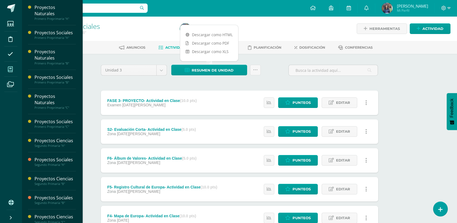
click at [12, 72] on icon at bounding box center [10, 69] width 5 height 5
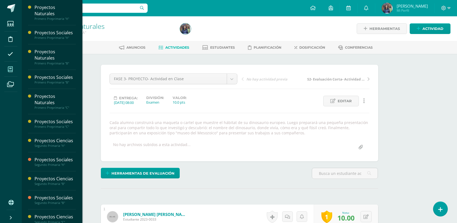
drag, startPoint x: 0, startPoint y: 0, endPoint x: 14, endPoint y: 69, distance: 70.7
click at [14, 69] on span at bounding box center [10, 69] width 12 height 12
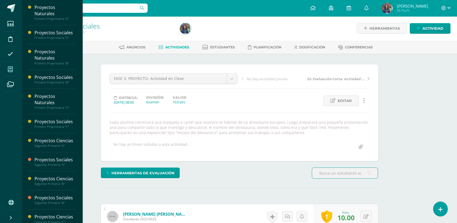
click at [15, 72] on span at bounding box center [10, 69] width 12 height 12
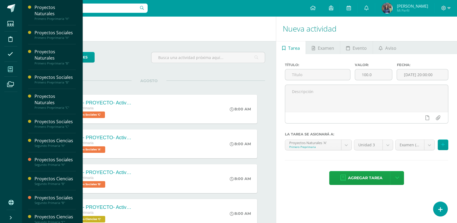
click at [13, 69] on icon at bounding box center [10, 69] width 5 height 5
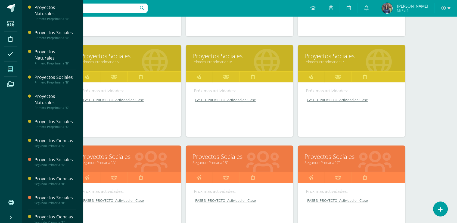
scroll to position [157, 0]
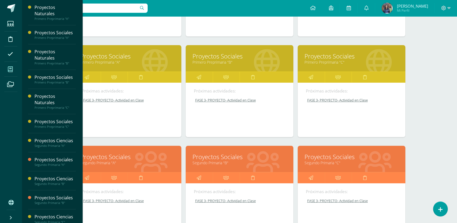
click at [231, 159] on link "Proyectos Sociales" at bounding box center [240, 157] width 94 height 8
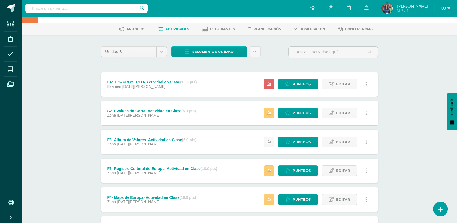
scroll to position [18, 0]
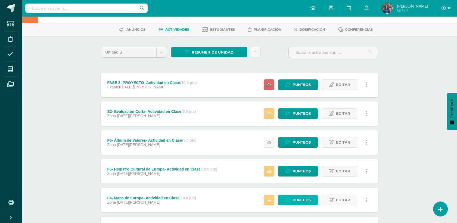
click at [303, 201] on span "Punteos" at bounding box center [302, 200] width 18 height 10
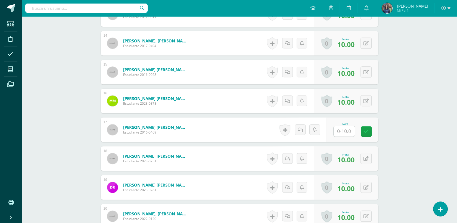
scroll to position [543, 0]
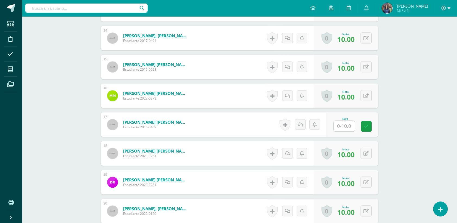
click at [344, 128] on input "text" at bounding box center [344, 126] width 21 height 11
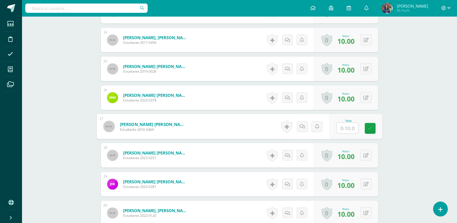
scroll to position [542, 0]
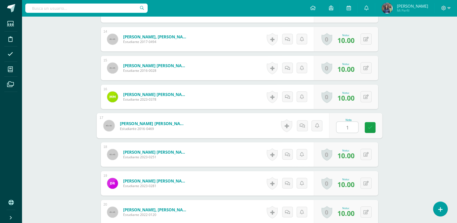
type input "10"
click at [374, 131] on link at bounding box center [370, 127] width 11 height 11
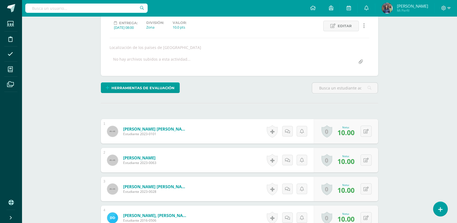
scroll to position [71, 0]
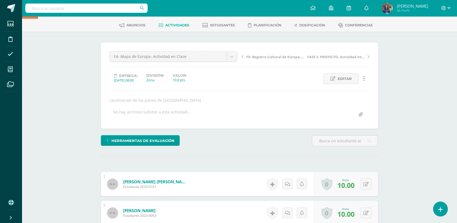
scroll to position [0, 0]
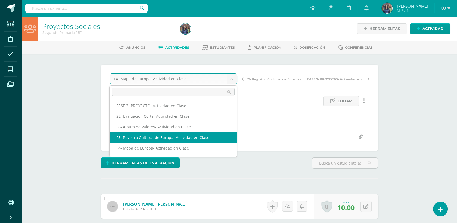
select select "/dashboard/teacher/grade-activity/42803/"
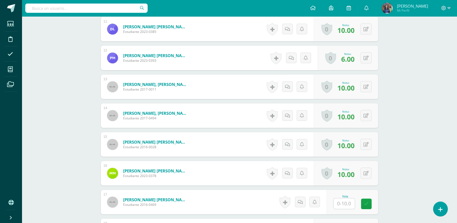
scroll to position [466, 0]
click at [348, 203] on input "text" at bounding box center [344, 203] width 21 height 11
type input "10"
click at [370, 203] on icon at bounding box center [370, 203] width 5 height 5
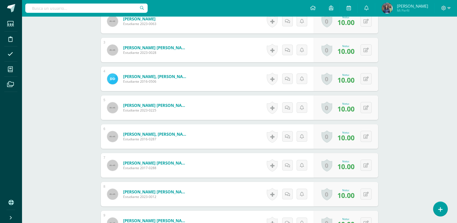
scroll to position [0, 0]
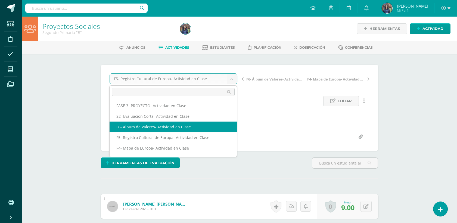
select select "/dashboard/teacher/grade-activity/42813/"
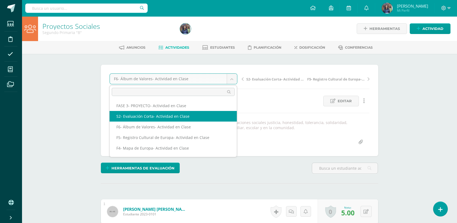
select select "/dashboard/teacher/grade-activity/42842/"
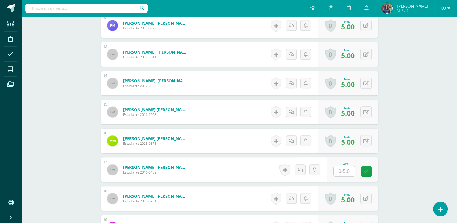
scroll to position [500, 0]
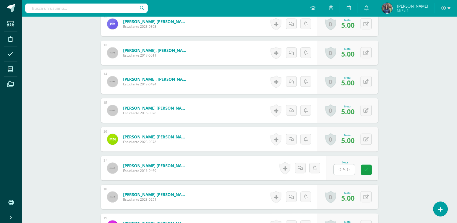
click at [352, 171] on input "text" at bounding box center [344, 169] width 21 height 11
type input "5"
click at [365, 170] on link at bounding box center [370, 169] width 11 height 11
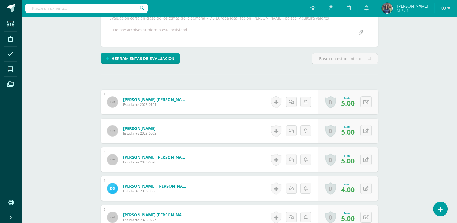
scroll to position [0, 0]
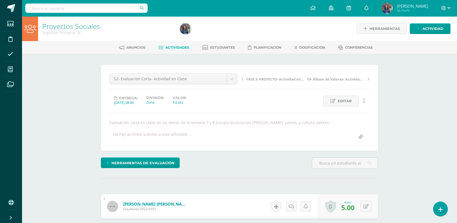
click at [173, 49] on span "Actividades" at bounding box center [177, 47] width 24 height 4
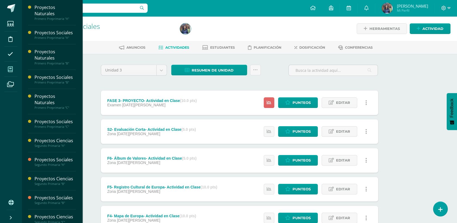
click at [13, 69] on span at bounding box center [10, 69] width 12 height 12
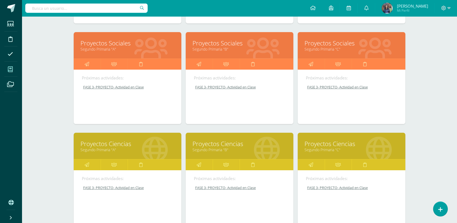
scroll to position [268, 0]
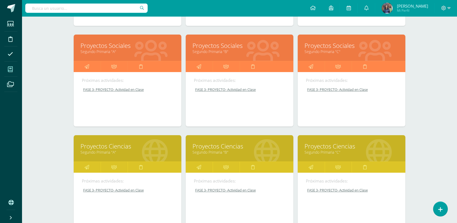
click at [347, 56] on div at bounding box center [375, 48] width 61 height 36
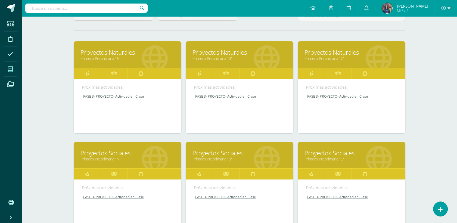
scroll to position [58, 0]
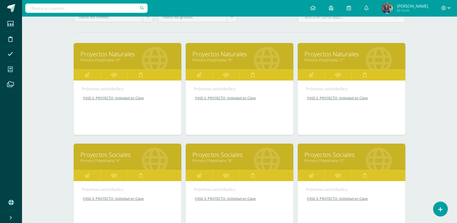
drag, startPoint x: 456, startPoint y: 45, endPoint x: 462, endPoint y: 68, distance: 24.5
click at [457, 68] on html "Estudiantes Disciplina Asistencia Mis cursos Archivos Soporte Centro de ayuda Ú…" at bounding box center [228, 212] width 457 height 540
drag, startPoint x: 462, startPoint y: 68, endPoint x: 450, endPoint y: 79, distance: 16.4
click at [450, 79] on div "Mis cursos Mis Cursos (12) Mis Extracurriculares (0) Supervisados (24) Todos lo…" at bounding box center [239, 219] width 435 height 523
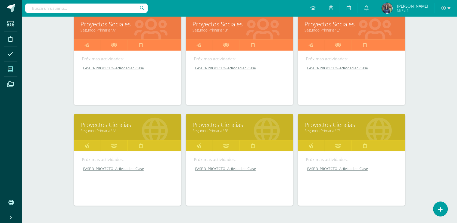
scroll to position [291, 0]
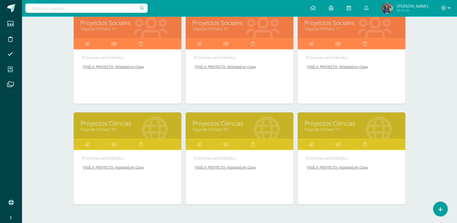
click at [323, 27] on link "Segundo Primaria "C"" at bounding box center [352, 28] width 94 height 5
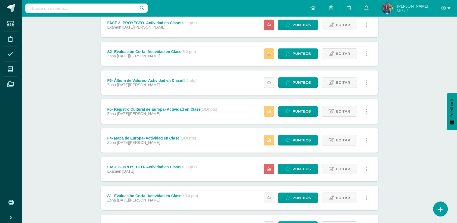
scroll to position [82, 0]
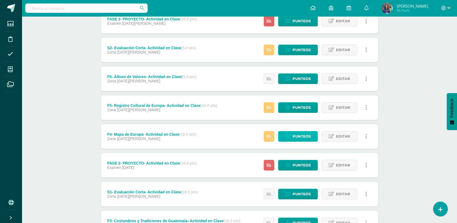
click at [298, 134] on span "Punteos" at bounding box center [302, 136] width 18 height 10
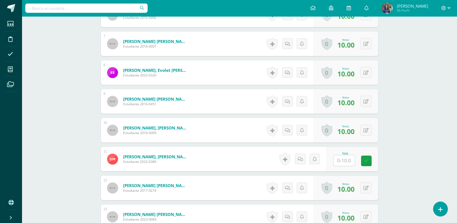
scroll to position [337, 0]
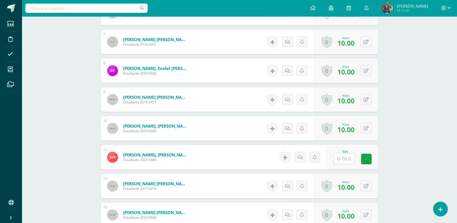
click at [340, 161] on input "text" at bounding box center [344, 158] width 21 height 11
type input "1"
click at [372, 158] on icon at bounding box center [370, 159] width 5 height 5
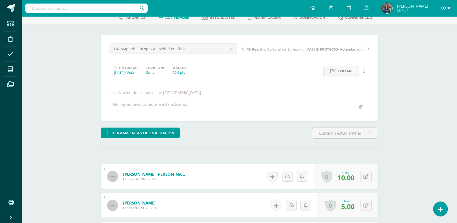
scroll to position [0, 0]
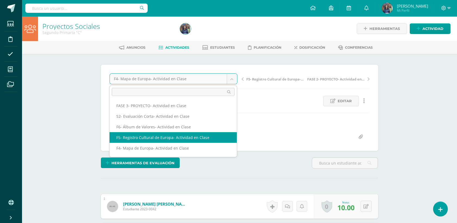
select select "/dashboard/teacher/grade-activity/42804/"
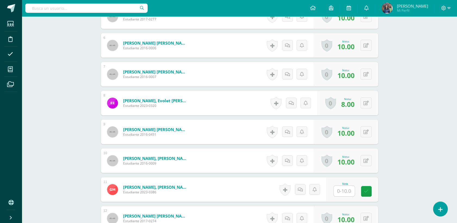
scroll to position [361, 0]
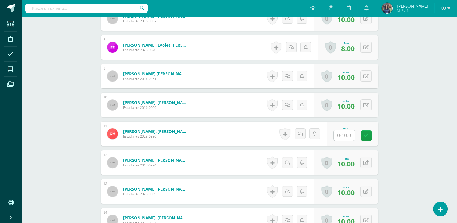
click at [352, 140] on div at bounding box center [344, 135] width 22 height 11
click at [348, 138] on input "text" at bounding box center [344, 135] width 21 height 11
type input "1"
click at [369, 134] on icon at bounding box center [370, 135] width 5 height 5
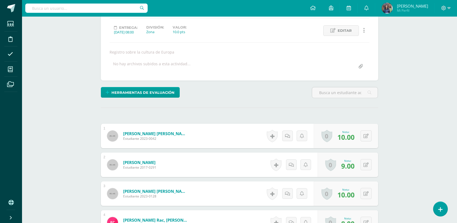
scroll to position [18, 0]
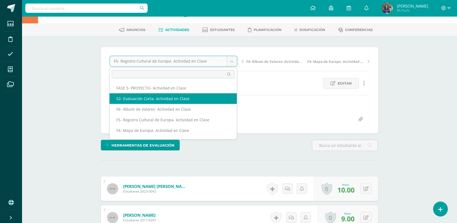
select select "/dashboard/teacher/grade-activity/42843/"
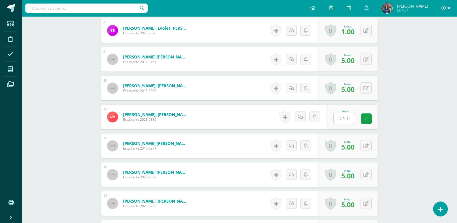
scroll to position [378, 0]
click at [346, 119] on input "text" at bounding box center [344, 118] width 21 height 11
type input "1"
click at [370, 119] on icon at bounding box center [370, 118] width 5 height 5
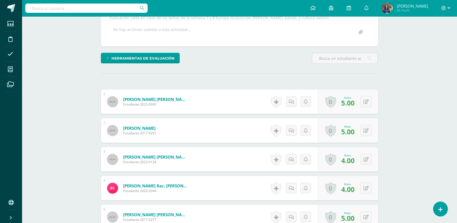
scroll to position [0, 0]
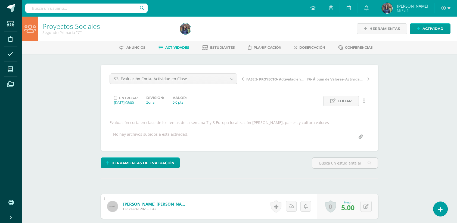
click at [184, 49] on span "Actividades" at bounding box center [177, 47] width 24 height 4
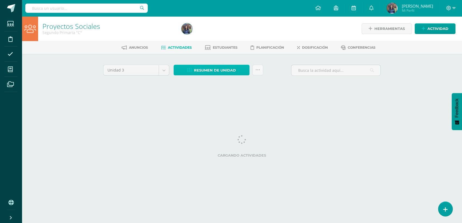
click at [212, 72] on span "Resumen de unidad" at bounding box center [215, 70] width 42 height 10
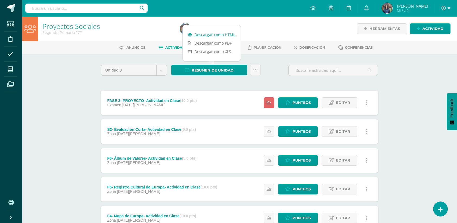
click at [209, 34] on link "Descargar como HTML" at bounding box center [212, 34] width 58 height 8
click at [417, 94] on div "Proyectos Sociales Segundo Primaria "C" Herramientas Detalle de asistencias Act…" at bounding box center [239, 212] width 435 height 392
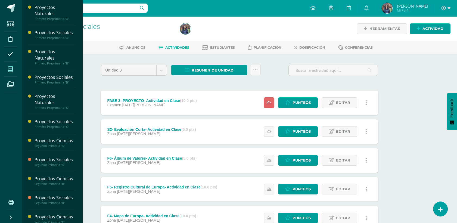
click at [11, 68] on icon at bounding box center [10, 69] width 5 height 5
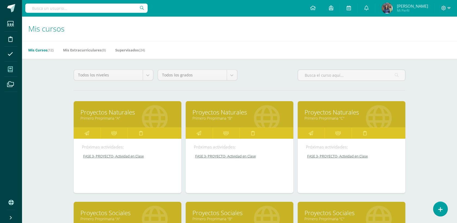
click at [321, 110] on link "Proyectos Naturales" at bounding box center [352, 112] width 94 height 8
click at [335, 116] on link "Primero Preprimaria "C"" at bounding box center [352, 118] width 94 height 5
click at [342, 109] on link "Proyectos Naturales" at bounding box center [352, 112] width 94 height 8
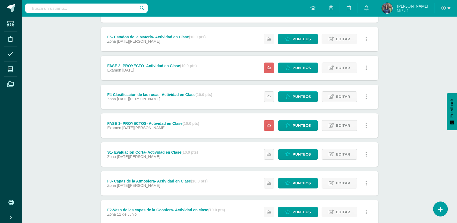
scroll to position [151, 0]
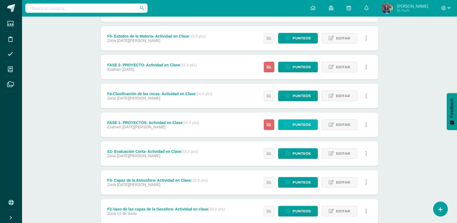
click at [294, 124] on span "Punteos" at bounding box center [302, 125] width 18 height 10
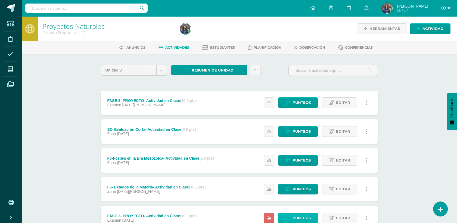
click at [299, 220] on span "Punteos" at bounding box center [302, 218] width 18 height 10
click at [300, 104] on span "Punteos" at bounding box center [302, 103] width 18 height 10
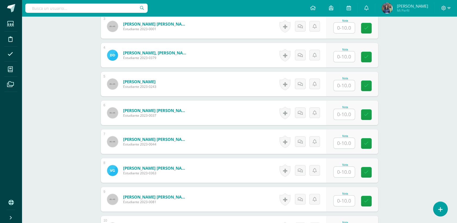
scroll to position [247, 0]
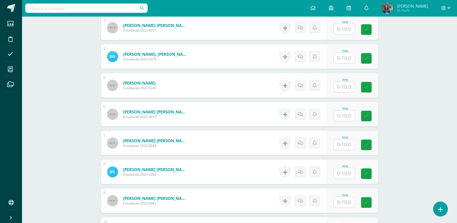
click at [348, 57] on input "text" at bounding box center [344, 58] width 21 height 11
type input "10"
click at [390, 69] on div "Proyectos Naturales Primero Preprimaria "C" Herramientas Detalle de asistencias…" at bounding box center [239, 167] width 435 height 794
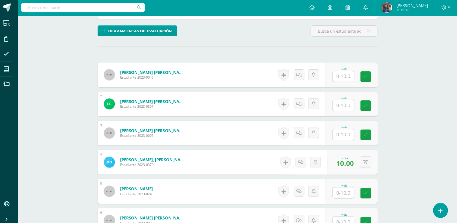
scroll to position [142, 0]
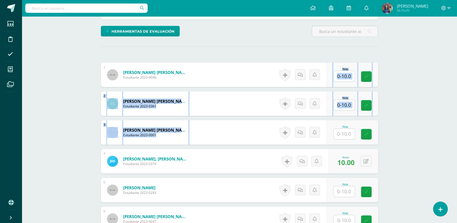
drag, startPoint x: 456, startPoint y: 64, endPoint x: 463, endPoint y: 131, distance: 67.2
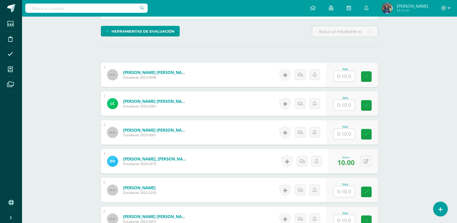
drag, startPoint x: 463, startPoint y: 131, endPoint x: 432, endPoint y: 141, distance: 31.8
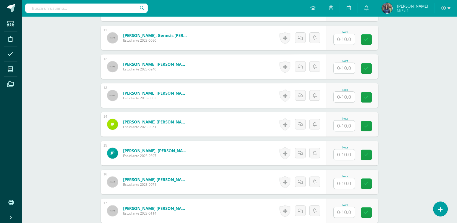
scroll to position [472, 0]
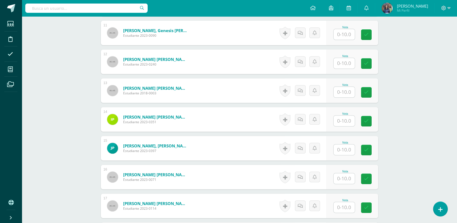
click at [344, 91] on input "text" at bounding box center [344, 92] width 21 height 11
type input "10"
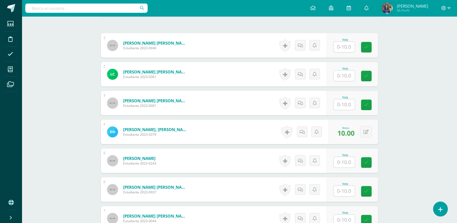
scroll to position [172, 0]
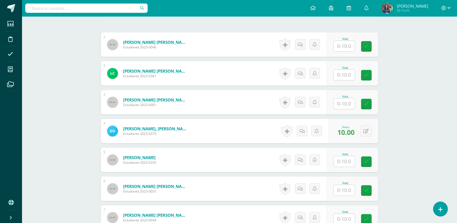
click at [348, 41] on input "text" at bounding box center [344, 46] width 21 height 11
type input "7"
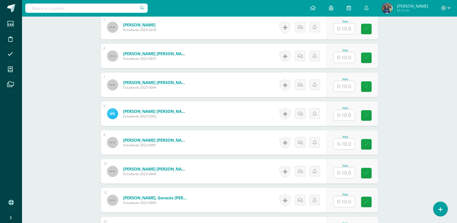
scroll to position [302, 0]
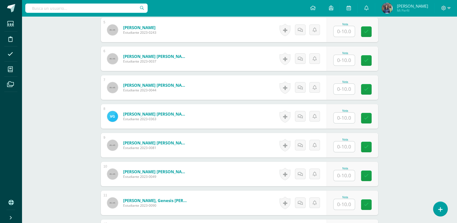
click at [343, 62] on input "text" at bounding box center [344, 60] width 21 height 11
type input "9"
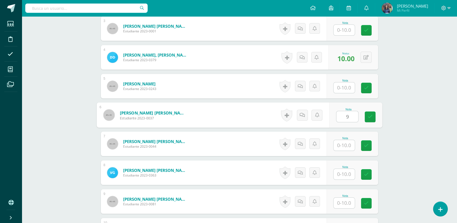
scroll to position [244, 0]
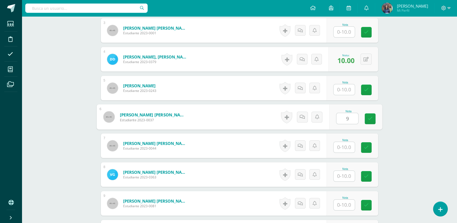
click at [340, 92] on input "text" at bounding box center [344, 89] width 21 height 11
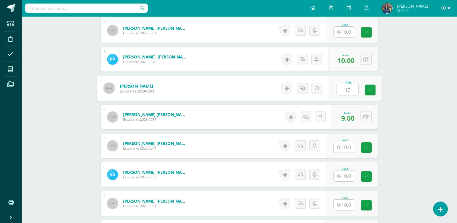
type input "10"
click at [406, 83] on div "Proyectos Naturales Primero Preprimaria "C" Herramientas Detalle de asistencias…" at bounding box center [239, 169] width 435 height 794
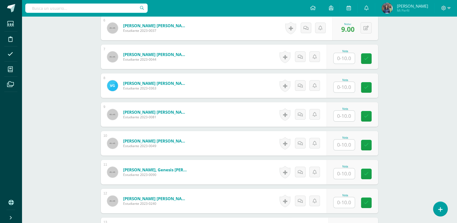
scroll to position [312, 0]
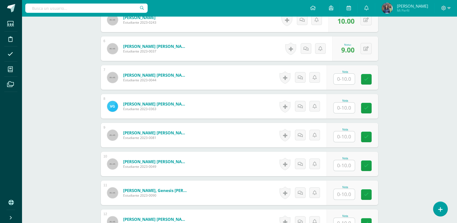
click at [339, 110] on input "text" at bounding box center [344, 108] width 21 height 11
type input "10"
click at [423, 100] on div "Proyectos Naturales Primero Preprimaria "C" Herramientas Detalle de asistencias…" at bounding box center [239, 101] width 435 height 794
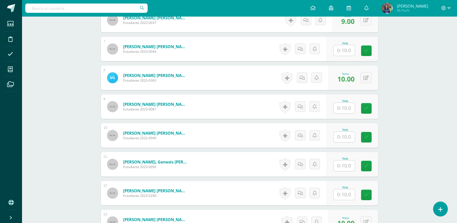
scroll to position [342, 0]
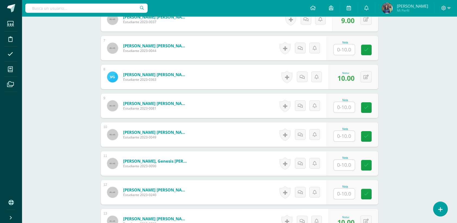
click at [338, 134] on input "text" at bounding box center [344, 136] width 21 height 11
type input "10"
click at [400, 117] on div "Proyectos Naturales Primero Preprimaria "C" Herramientas Detalle de asistencias…" at bounding box center [239, 72] width 435 height 794
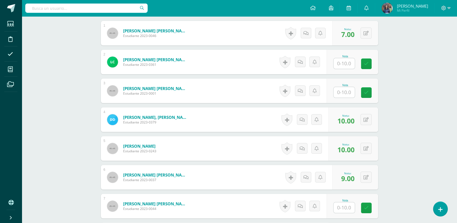
scroll to position [183, 0]
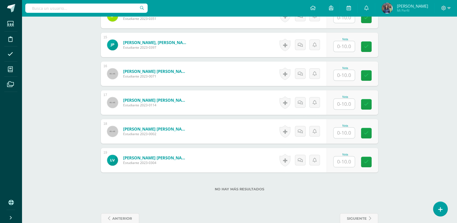
scroll to position [576, 0]
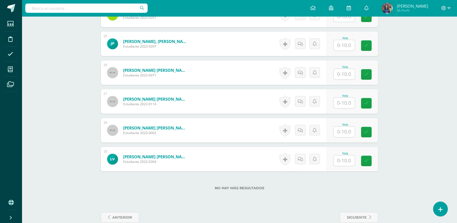
click at [351, 132] on input "text" at bounding box center [344, 131] width 21 height 11
type input "10"
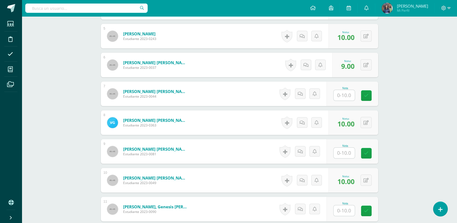
scroll to position [295, 0]
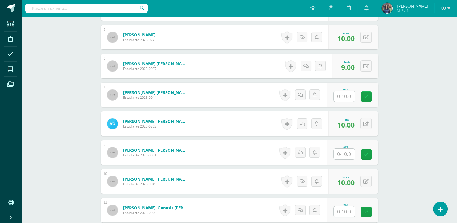
click at [356, 99] on div "Nota" at bounding box center [345, 95] width 24 height 14
click at [348, 97] on input "text" at bounding box center [347, 96] width 22 height 11
type input "10"
click at [405, 86] on div "Proyectos Naturales Primero Preprimaria "C" Herramientas Detalle de asistencias…" at bounding box center [239, 119] width 435 height 794
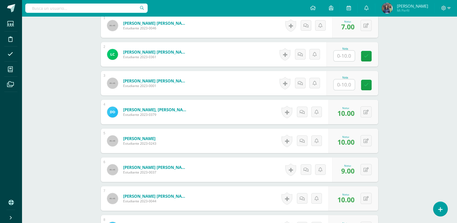
scroll to position [120, 0]
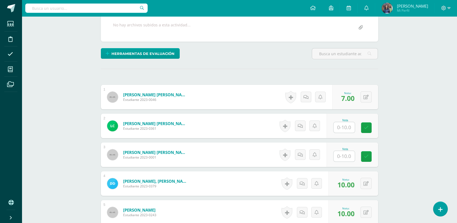
click at [338, 128] on input "text" at bounding box center [344, 127] width 21 height 11
type input "10"
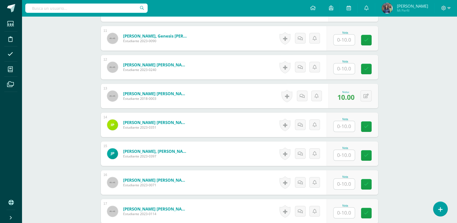
scroll to position [467, 0]
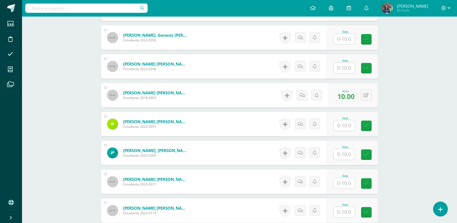
click at [347, 128] on input "text" at bounding box center [344, 125] width 21 height 11
type input "10"
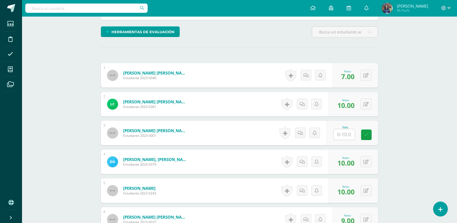
scroll to position [145, 0]
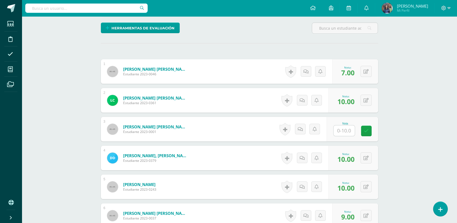
click at [338, 137] on div "Nota" at bounding box center [353, 129] width 52 height 24
click at [339, 134] on input "text" at bounding box center [344, 130] width 21 height 11
type input "10"
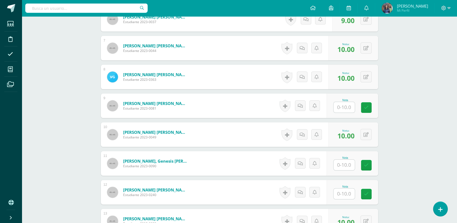
scroll to position [344, 0]
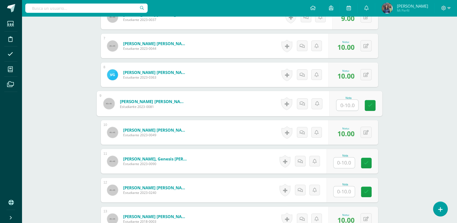
click at [348, 106] on input "text" at bounding box center [347, 105] width 22 height 11
type input "8"
click at [398, 107] on div "Proyectos Naturales Primero Preprimaria "C" Herramientas Detalle de asistencias…" at bounding box center [239, 70] width 435 height 794
click at [342, 162] on input "text" at bounding box center [344, 162] width 21 height 11
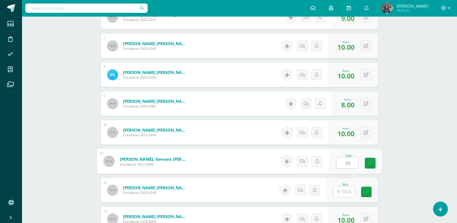
type input "10"
click at [416, 154] on div "Proyectos Naturales Primero Preprimaria "C" Herramientas Detalle de asistencias…" at bounding box center [239, 70] width 435 height 794
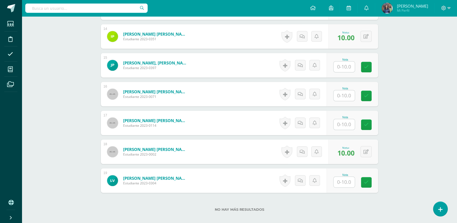
scroll to position [560, 0]
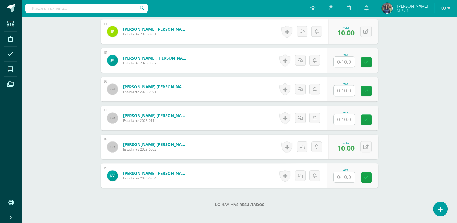
click at [346, 176] on input "text" at bounding box center [344, 177] width 21 height 11
type input "10"
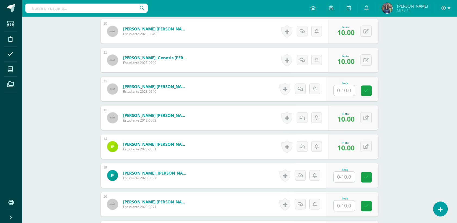
scroll to position [442, 0]
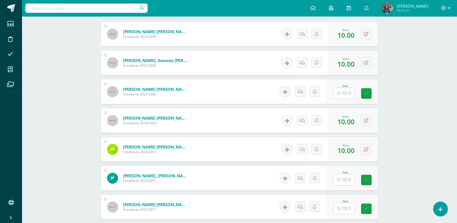
click at [343, 92] on input "text" at bounding box center [344, 93] width 21 height 11
type input "10"
click at [351, 183] on input "text" at bounding box center [344, 179] width 21 height 11
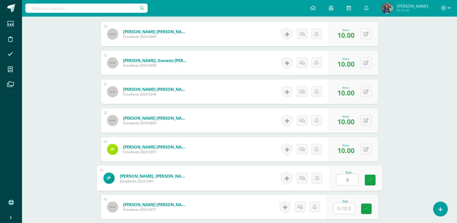
type input "9"
click at [352, 209] on input "text" at bounding box center [344, 208] width 21 height 11
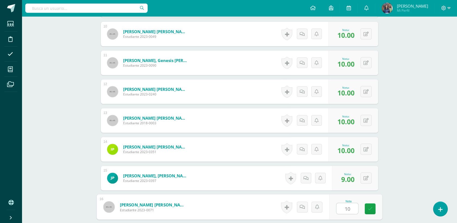
type input "10"
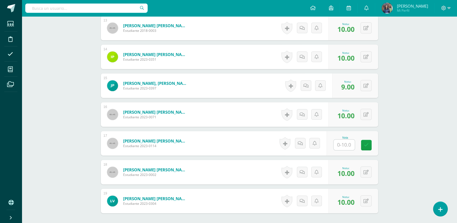
scroll to position [538, 0]
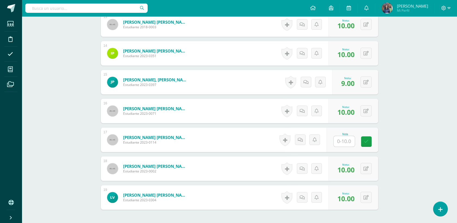
click at [344, 142] on input "text" at bounding box center [344, 141] width 21 height 11
type input "6"
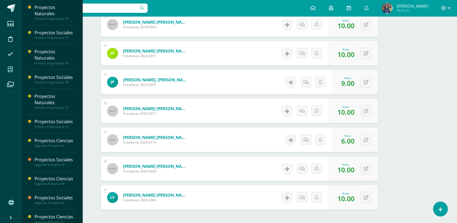
click at [7, 68] on span at bounding box center [10, 69] width 12 height 12
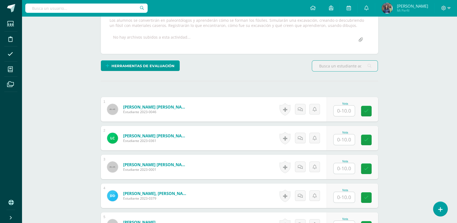
scroll to position [100, 0]
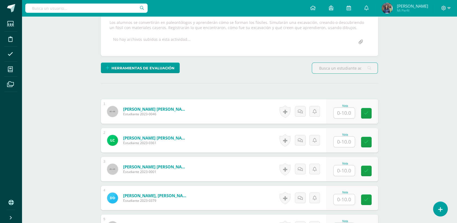
click at [347, 200] on input "text" at bounding box center [344, 199] width 21 height 11
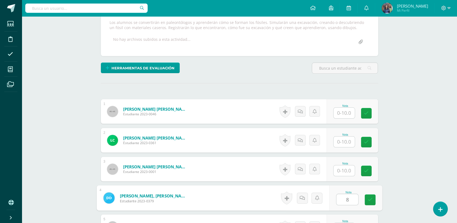
type input "8"
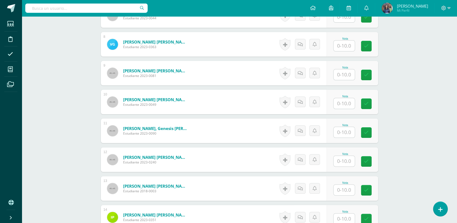
scroll to position [374, 0]
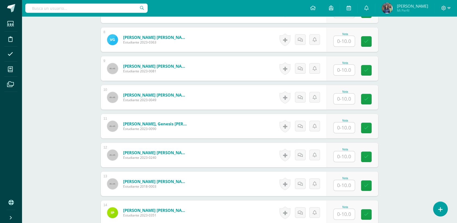
click at [351, 189] on input "text" at bounding box center [344, 185] width 21 height 11
type input "8"
click at [428, 161] on div "Proyectos Naturales Primero Preprimaria "C" Herramientas Detalle de asistencias…" at bounding box center [239, 37] width 435 height 789
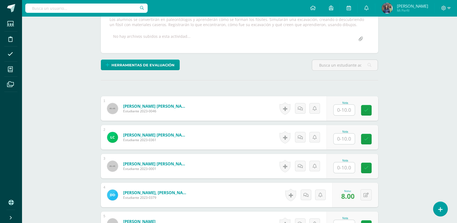
scroll to position [105, 0]
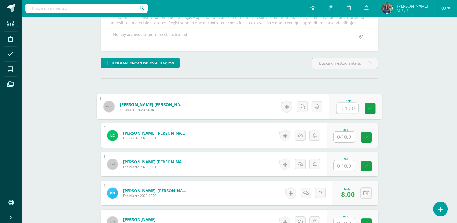
click at [348, 111] on input "text" at bounding box center [347, 108] width 22 height 11
type input "6"
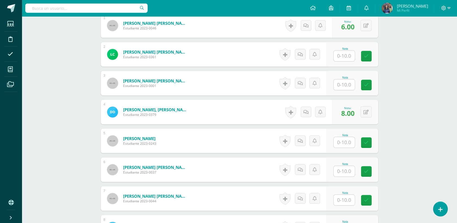
scroll to position [187, 0]
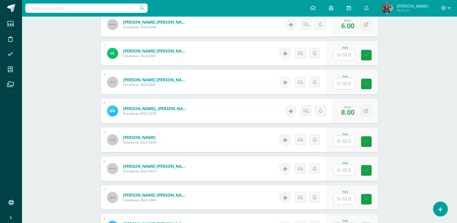
click at [346, 168] on input "text" at bounding box center [344, 170] width 21 height 11
type input "9"
click at [402, 162] on div "Proyectos Naturales Primero Preprimaria "C" Herramientas Detalle de asistencias…" at bounding box center [239, 223] width 435 height 789
click at [348, 142] on input "text" at bounding box center [344, 141] width 21 height 11
type input "10"
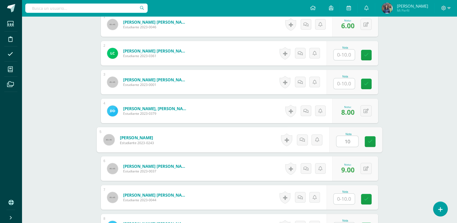
click at [395, 138] on div "Proyectos Naturales Primero Preprimaria "C" Herramientas Detalle de asistencias…" at bounding box center [239, 223] width 435 height 789
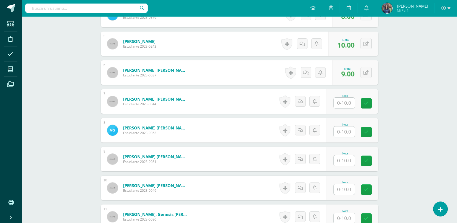
scroll to position [286, 0]
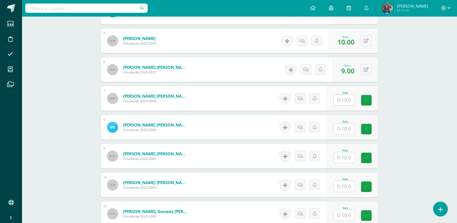
click at [346, 131] on input "text" at bounding box center [344, 128] width 21 height 11
type input "10"
click at [403, 113] on div "Proyectos Naturales Primero Preprimaria "C" Herramientas Detalle de asistencias…" at bounding box center [239, 124] width 435 height 789
click at [343, 185] on input "text" at bounding box center [347, 186] width 22 height 11
type input "10"
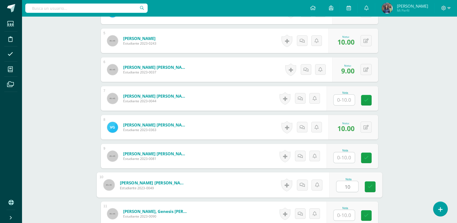
click at [406, 179] on div "Proyectos Naturales Primero Preprimaria "C" Herramientas Detalle de asistencias…" at bounding box center [239, 124] width 435 height 789
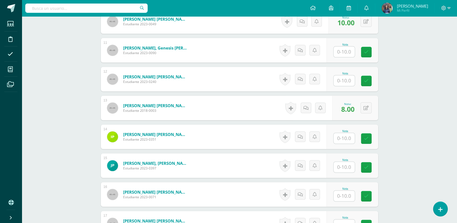
scroll to position [531, 0]
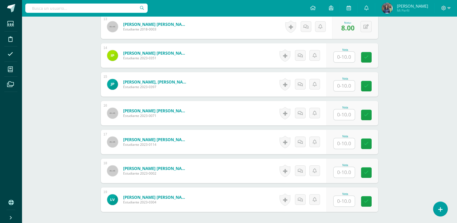
click at [338, 172] on input "text" at bounding box center [344, 172] width 21 height 11
type input "10"
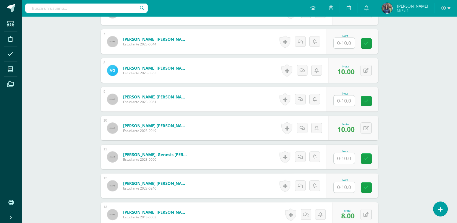
scroll to position [342, 0]
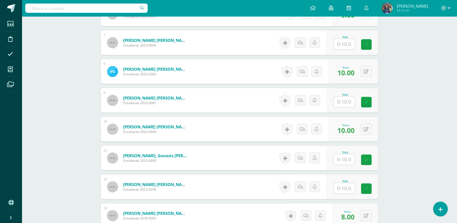
click at [338, 47] on input "text" at bounding box center [344, 44] width 21 height 11
type input "10"
click at [417, 41] on div "Proyectos Naturales Primero Preprimaria "C" Herramientas Detalle de asistencias…" at bounding box center [239, 69] width 435 height 789
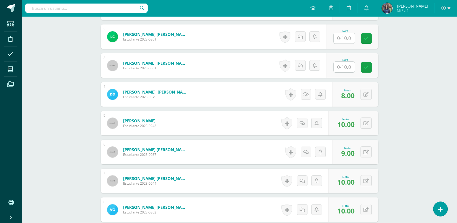
scroll to position [155, 0]
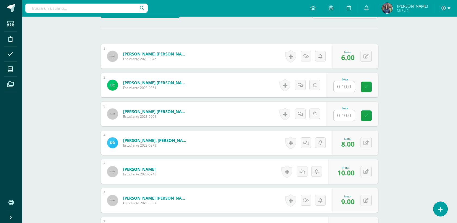
click at [344, 89] on input "text" at bounding box center [344, 86] width 21 height 11
type input "10"
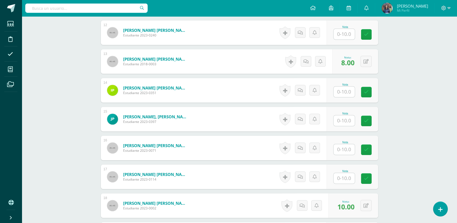
scroll to position [495, 0]
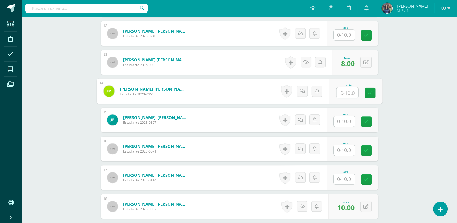
click at [339, 95] on input "text" at bounding box center [347, 92] width 22 height 11
type input "10"
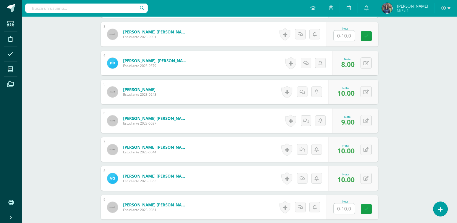
scroll to position [224, 0]
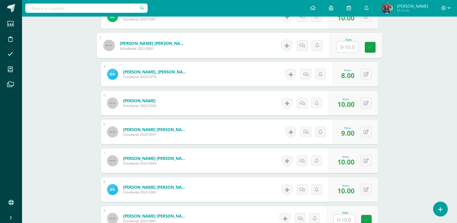
click at [335, 46] on div "Nota" at bounding box center [355, 45] width 53 height 25
type input "10"
click at [335, 46] on div "Nota 10" at bounding box center [353, 45] width 52 height 24
click at [390, 62] on div "Proyectos Naturales Primero Preprimaria "C" Herramientas Detalle de asistencias…" at bounding box center [239, 187] width 435 height 789
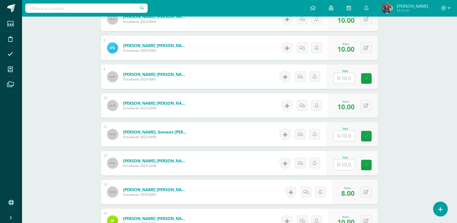
scroll to position [370, 0]
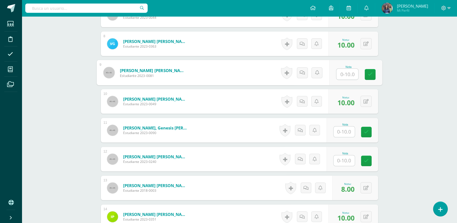
click at [344, 77] on input "text" at bounding box center [347, 74] width 22 height 11
type input "8"
click at [421, 106] on div "Proyectos Naturales Primero Preprimaria "C" Herramientas Detalle de asistencias…" at bounding box center [239, 41] width 435 height 789
click at [341, 131] on input "text" at bounding box center [344, 131] width 21 height 11
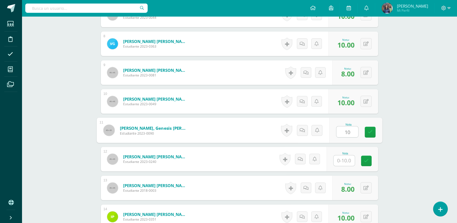
type input "10"
click at [404, 124] on div "Proyectos Naturales Primero Preprimaria "C" Herramientas Detalle de asistencias…" at bounding box center [239, 41] width 435 height 789
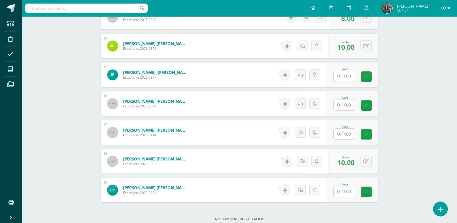
scroll to position [570, 0]
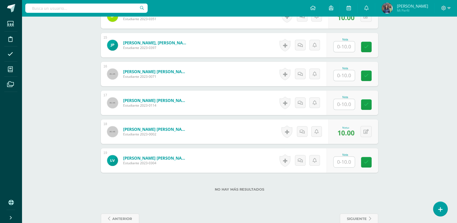
click at [347, 167] on div "Nota" at bounding box center [353, 160] width 52 height 24
click at [345, 165] on input "text" at bounding box center [344, 162] width 21 height 11
type input "8"
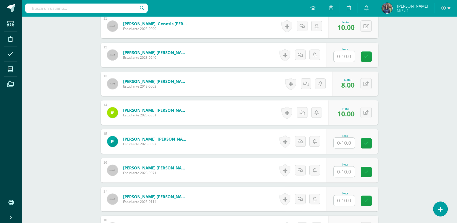
scroll to position [464, 0]
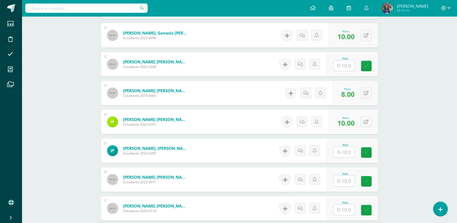
click at [343, 65] on input "text" at bounding box center [344, 65] width 21 height 11
type input "8"
click at [338, 151] on input "text" at bounding box center [344, 152] width 21 height 11
type input "9"
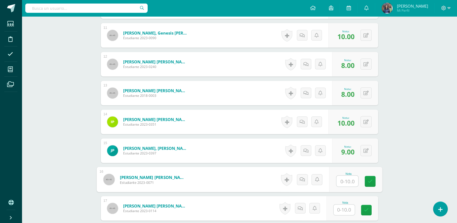
click at [348, 177] on input "text" at bounding box center [347, 181] width 22 height 11
type input "10"
click at [342, 209] on input "text" at bounding box center [344, 209] width 21 height 11
type input "6"
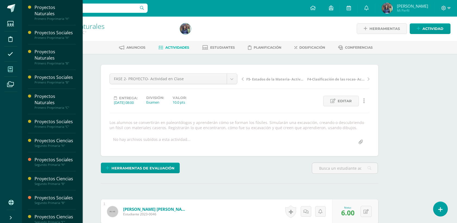
click at [8, 74] on span at bounding box center [10, 69] width 12 height 12
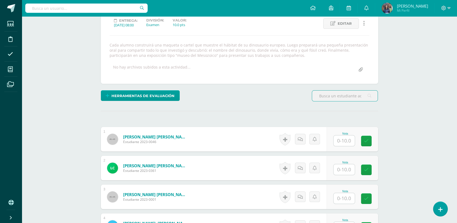
scroll to position [78, 0]
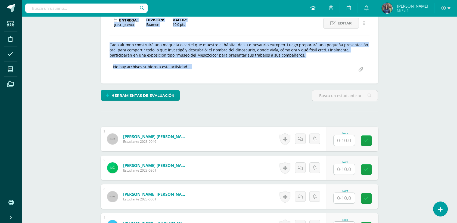
drag, startPoint x: 390, startPoint y: 79, endPoint x: 333, endPoint y: 5, distance: 93.5
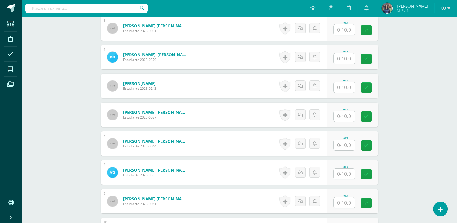
scroll to position [244, 0]
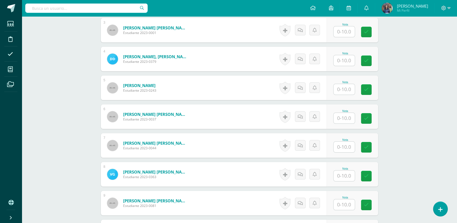
click at [348, 60] on input "text" at bounding box center [344, 60] width 21 height 11
type input "10"
click at [393, 61] on div "Proyectos Naturales Primero Preprimaria "C" Herramientas Detalle de asistencias…" at bounding box center [239, 169] width 435 height 794
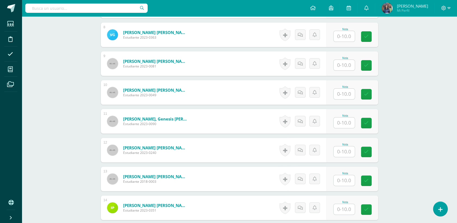
scroll to position [389, 0]
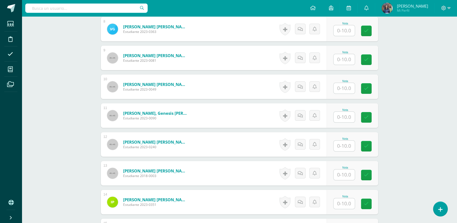
click at [349, 171] on input "text" at bounding box center [344, 174] width 21 height 11
type input "10"
click at [387, 162] on div "¿Estás seguro que quieres eliminar esta actividad? Esto borrará la actividad y …" at bounding box center [239, 42] width 299 height 756
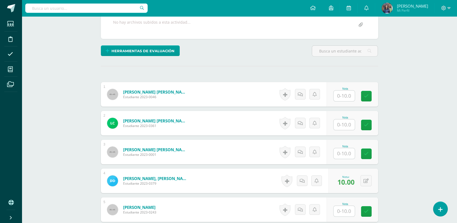
scroll to position [122, 0]
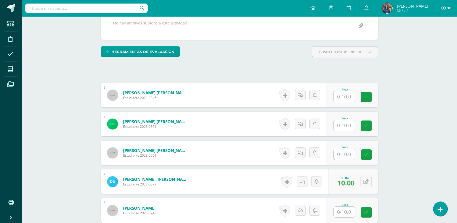
click at [348, 96] on input "text" at bounding box center [344, 96] width 21 height 11
type input "7"
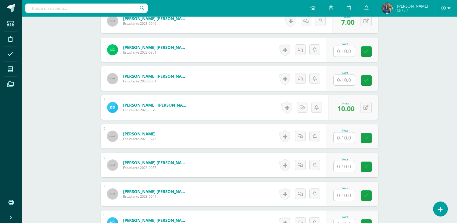
scroll to position [197, 0]
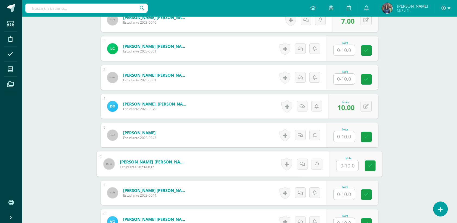
click at [348, 166] on input "text" at bounding box center [347, 165] width 22 height 11
type input "10"
click at [411, 154] on div "Proyectos Naturales Primero Preprimaria "C" Herramientas Detalle de asistencias…" at bounding box center [239, 216] width 435 height 794
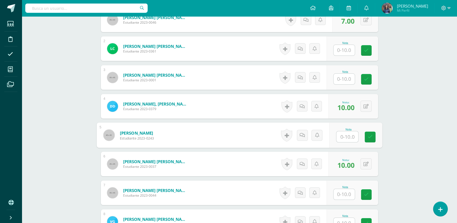
click at [346, 135] on input "text" at bounding box center [347, 136] width 22 height 11
type input "10"
click at [406, 149] on div "Proyectos Naturales Primero Preprimaria "C" Herramientas Detalle de asistencias…" at bounding box center [239, 216] width 435 height 794
click at [345, 221] on input "text" at bounding box center [344, 223] width 21 height 11
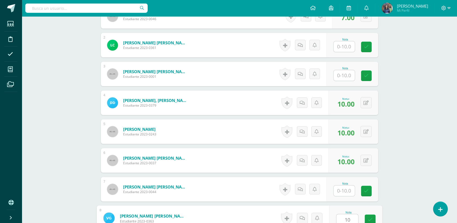
type input "10"
click at [413, 196] on div "Proyectos Naturales Primero Preprimaria "C" Herramientas Detalle de asistencias…" at bounding box center [239, 213] width 435 height 794
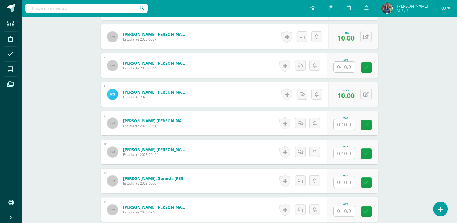
scroll to position [334, 0]
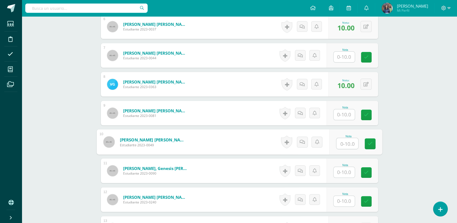
click at [343, 144] on input "text" at bounding box center [347, 143] width 22 height 11
type input "10"
click at [403, 135] on div "Proyectos Naturales Primero Preprimaria "C" Herramientas Detalle de asistencias…" at bounding box center [239, 79] width 435 height 794
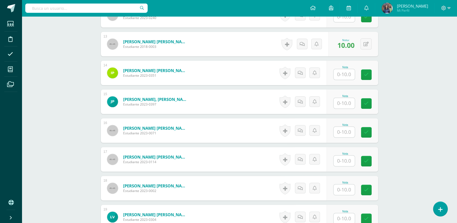
scroll to position [527, 0]
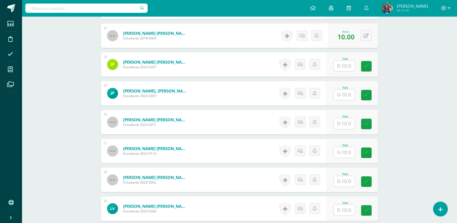
click at [348, 182] on input "text" at bounding box center [344, 181] width 21 height 11
type input "10"
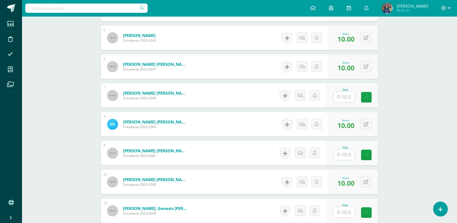
scroll to position [291, 0]
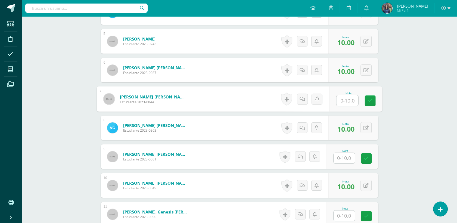
click at [345, 100] on input "text" at bounding box center [347, 100] width 22 height 11
type input "10"
click at [433, 103] on div "Proyectos Naturales Primero Preprimaria "C" Herramientas Detalle de asistencias…" at bounding box center [239, 123] width 435 height 794
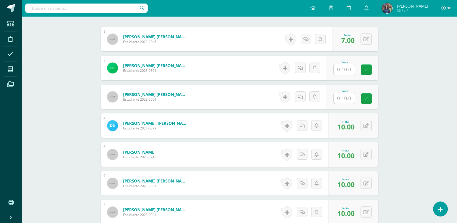
scroll to position [176, 0]
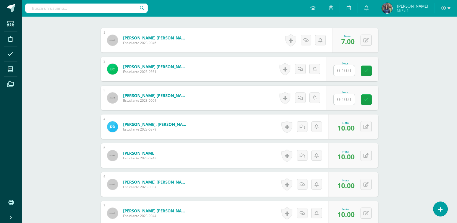
click at [348, 72] on input "text" at bounding box center [344, 70] width 21 height 11
type input "10"
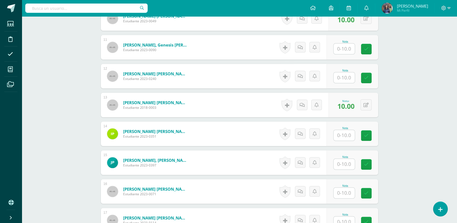
scroll to position [461, 0]
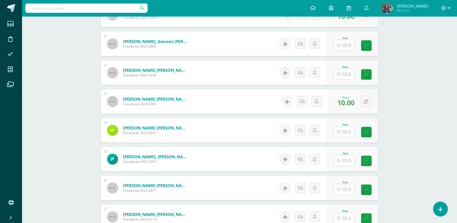
click at [344, 138] on div "Nota" at bounding box center [353, 130] width 52 height 24
click at [344, 131] on input "text" at bounding box center [344, 131] width 21 height 11
type input "10"
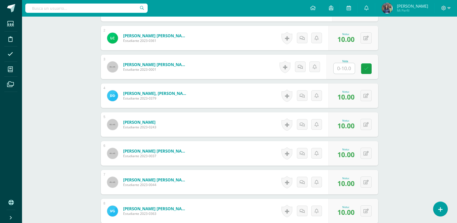
scroll to position [204, 0]
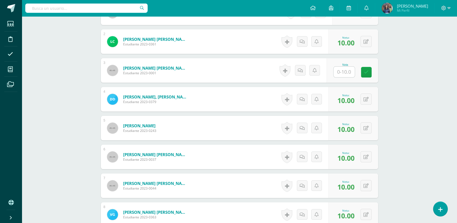
click at [349, 72] on input "text" at bounding box center [344, 72] width 21 height 11
type input "10"
click at [411, 94] on div "Proyectos Naturales Primero Preprimaria "C" Herramientas Detalle de asistencias…" at bounding box center [239, 209] width 435 height 794
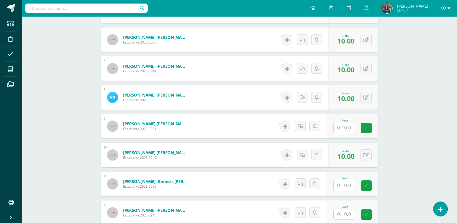
scroll to position [322, 0]
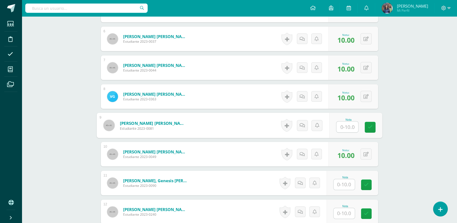
click at [346, 131] on input "text" at bounding box center [347, 127] width 22 height 11
type input "8"
click at [408, 123] on div "Proyectos Naturales Primero Preprimaria "C" Herramientas Detalle de asistencias…" at bounding box center [239, 91] width 435 height 794
click at [346, 182] on input "text" at bounding box center [344, 184] width 21 height 11
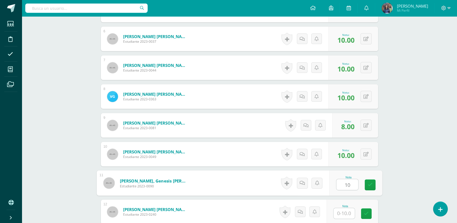
type input "10"
click at [403, 166] on div "Proyectos Naturales Primero Preprimaria "C" Herramientas Detalle de asistencias…" at bounding box center [239, 91] width 435 height 794
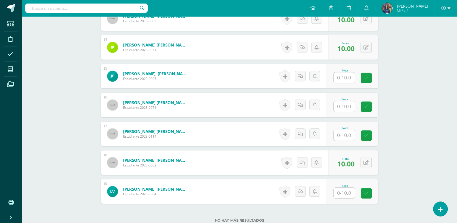
scroll to position [571, 0]
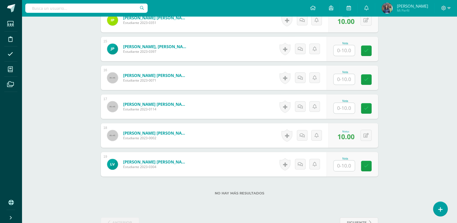
click at [338, 168] on input "text" at bounding box center [344, 165] width 21 height 11
type input "10"
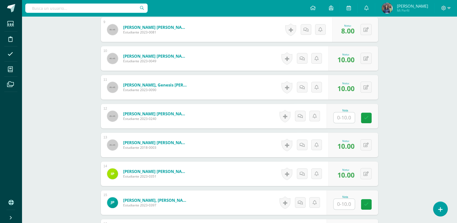
scroll to position [413, 0]
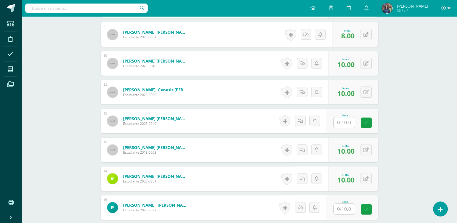
click at [340, 124] on input "text" at bounding box center [344, 122] width 21 height 11
type input "10"
click at [405, 125] on div "Proyectos Naturales Primero Preprimaria "C" Herramientas Detalle de asistencias…" at bounding box center [239, 1] width 435 height 794
click at [346, 209] on input "text" at bounding box center [344, 209] width 21 height 11
type input "9"
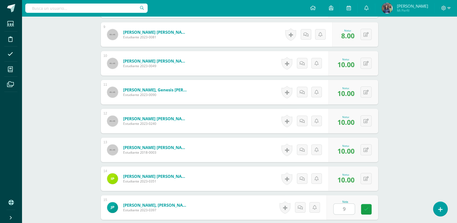
click at [397, 176] on div "Proyectos Naturales Primero Preprimaria "C" Herramientas Detalle de asistencias…" at bounding box center [239, 1] width 435 height 794
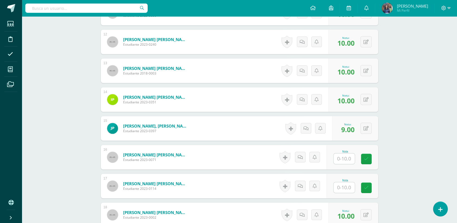
scroll to position [550, 0]
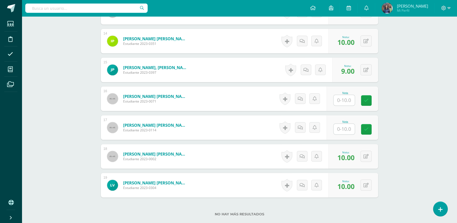
click at [347, 95] on input "text" at bounding box center [344, 100] width 21 height 11
type input "10"
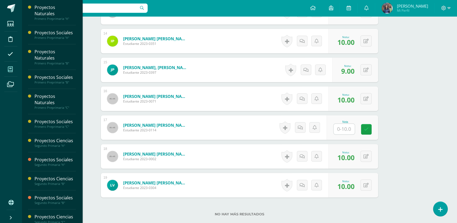
click at [9, 69] on icon at bounding box center [10, 69] width 5 height 5
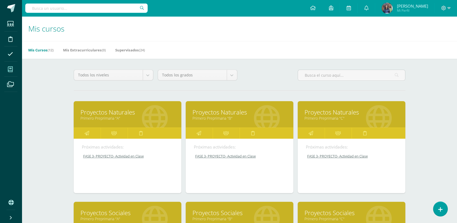
click at [339, 117] on link "Primero Preprimaria "C"" at bounding box center [352, 118] width 94 height 5
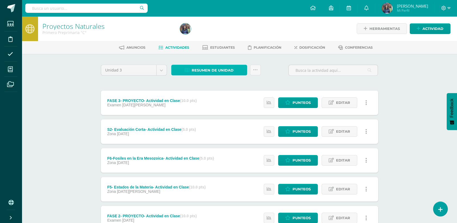
click at [230, 72] on span "Resumen de unidad" at bounding box center [213, 70] width 42 height 10
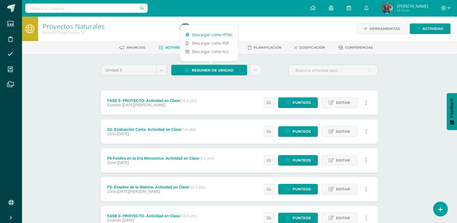
click at [215, 36] on link "Descargar como HTML" at bounding box center [209, 34] width 58 height 8
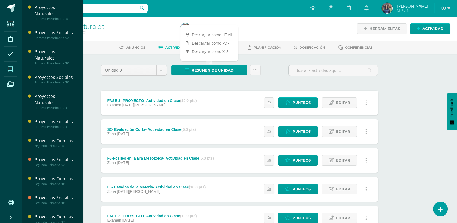
click at [11, 71] on icon at bounding box center [10, 69] width 5 height 5
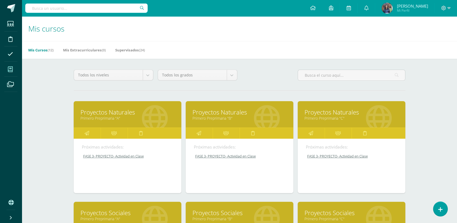
click at [359, 212] on link "Proyectos Sociales" at bounding box center [352, 213] width 94 height 8
click at [361, 211] on link "Proyectos Sociales" at bounding box center [352, 213] width 94 height 8
click at [328, 209] on link "Proyectos Sociales" at bounding box center [352, 213] width 94 height 8
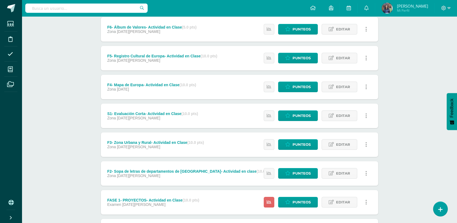
scroll to position [147, 0]
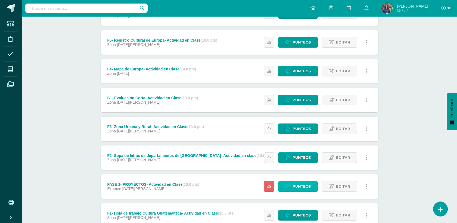
click at [294, 189] on span "Punteos" at bounding box center [302, 186] width 18 height 10
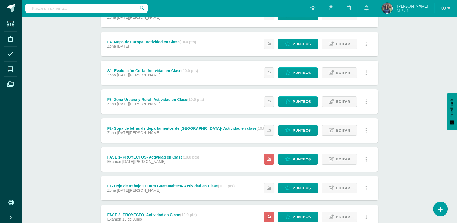
scroll to position [217, 0]
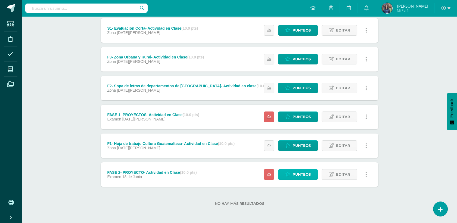
click at [297, 173] on span "Punteos" at bounding box center [302, 174] width 18 height 10
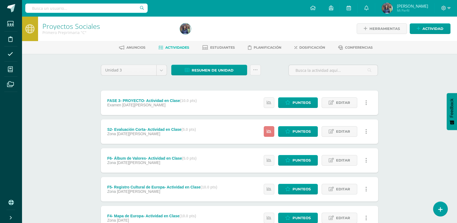
click at [268, 129] on link at bounding box center [269, 131] width 11 height 11
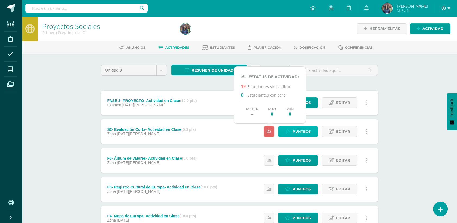
click at [301, 132] on span "Punteos" at bounding box center [302, 131] width 18 height 10
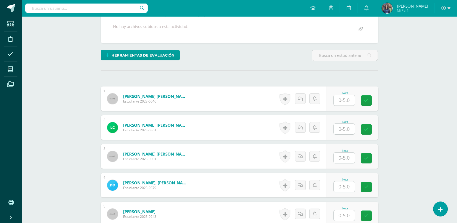
scroll to position [109, 0]
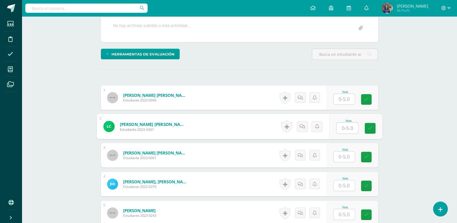
click at [346, 130] on input "text" at bounding box center [347, 128] width 22 height 11
type input "5"
click at [349, 101] on input "text" at bounding box center [344, 99] width 21 height 11
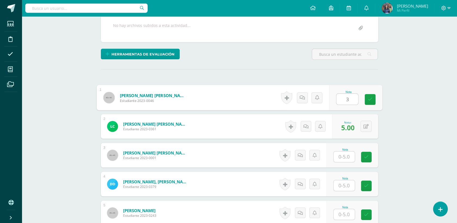
type input "3"
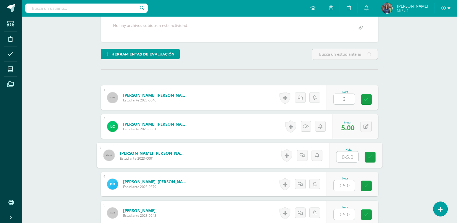
click at [344, 159] on input "text" at bounding box center [347, 156] width 22 height 11
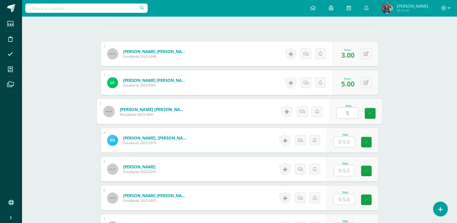
scroll to position [154, 0]
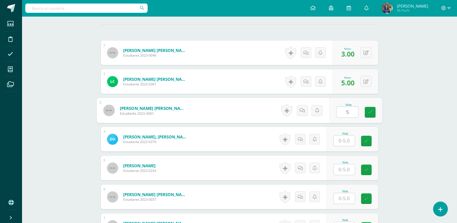
type input "5"
click at [342, 145] on input "text" at bounding box center [344, 140] width 21 height 11
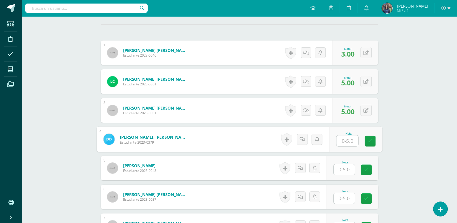
type input "5"
click at [343, 171] on input "text" at bounding box center [344, 169] width 21 height 11
type input "4"
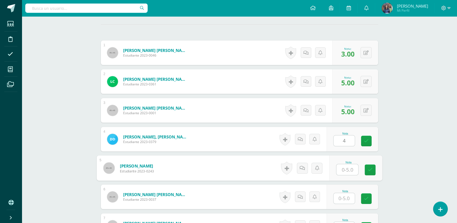
click at [343, 171] on input "text" at bounding box center [347, 169] width 22 height 11
type input "5"
click at [342, 195] on input "text" at bounding box center [344, 198] width 21 height 11
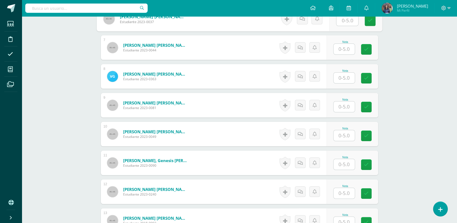
scroll to position [334, 0]
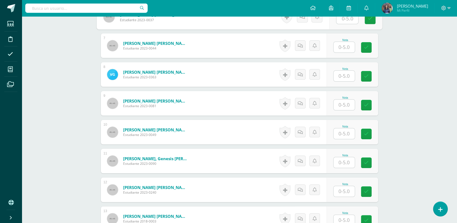
type input "5"
type input "4"
click at [345, 42] on input "text" at bounding box center [347, 47] width 22 height 11
type input "5"
click at [348, 77] on input "text" at bounding box center [347, 76] width 22 height 11
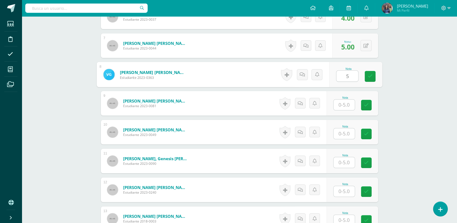
type input "5"
click at [342, 107] on input "text" at bounding box center [344, 105] width 21 height 11
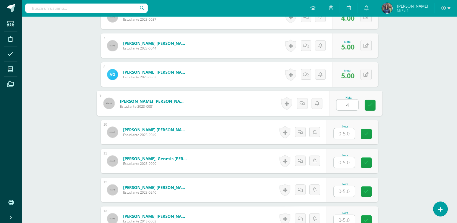
type input "4"
click at [344, 136] on input "text" at bounding box center [344, 133] width 21 height 11
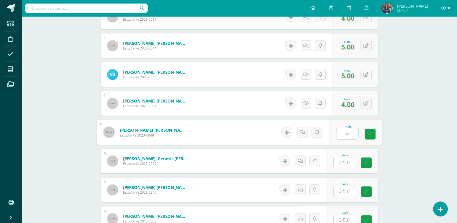
type input "4"
click at [345, 164] on input "text" at bounding box center [347, 162] width 22 height 11
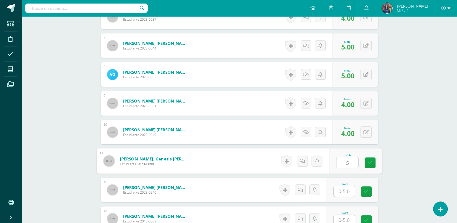
type input "5"
click at [340, 193] on input "text" at bounding box center [344, 191] width 21 height 11
type input "5"
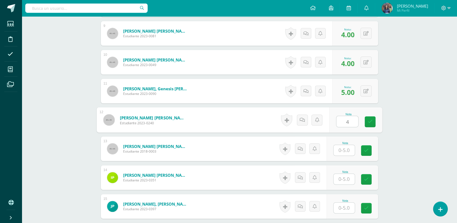
scroll to position [445, 0]
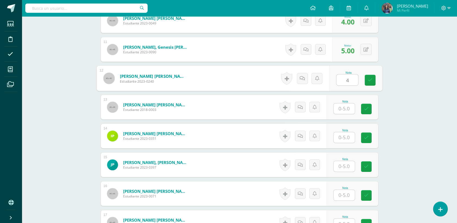
type input "4"
click at [348, 114] on div "Nota" at bounding box center [353, 107] width 52 height 24
click at [349, 108] on input "text" at bounding box center [344, 108] width 21 height 11
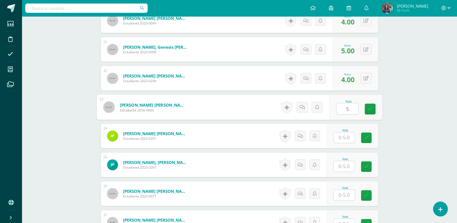
type input "5"
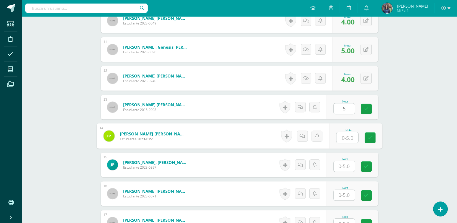
click at [342, 138] on input "text" at bounding box center [347, 137] width 22 height 11
type input "5"
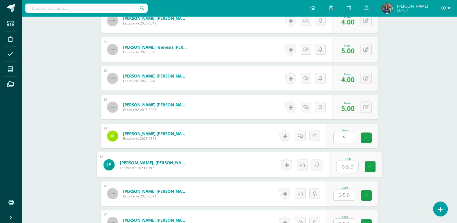
click at [341, 167] on input "text" at bounding box center [347, 166] width 22 height 11
click at [347, 195] on input "text" at bounding box center [344, 195] width 21 height 11
click at [366, 162] on button at bounding box center [369, 164] width 11 height 11
type input "4"
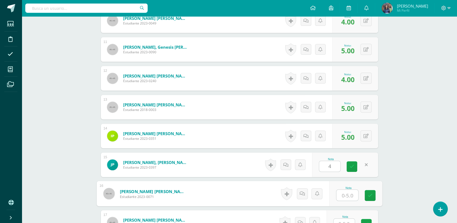
click at [344, 196] on input "text" at bounding box center [347, 195] width 22 height 11
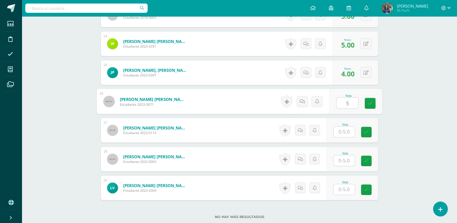
scroll to position [539, 0]
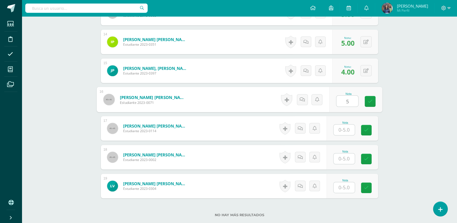
type input "5"
click at [335, 130] on div "Nota" at bounding box center [353, 128] width 52 height 24
type input "4"
type input "2"
click at [343, 163] on input "text" at bounding box center [347, 158] width 22 height 11
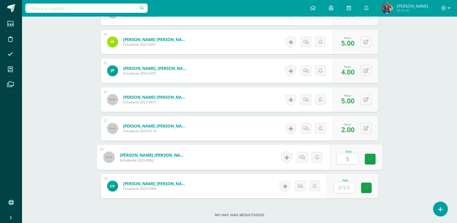
type input "5"
click at [343, 184] on input "text" at bounding box center [344, 187] width 21 height 11
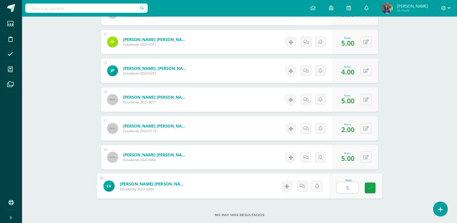
type input "5"
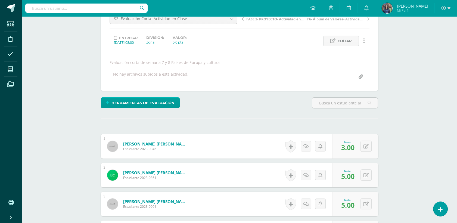
scroll to position [0, 0]
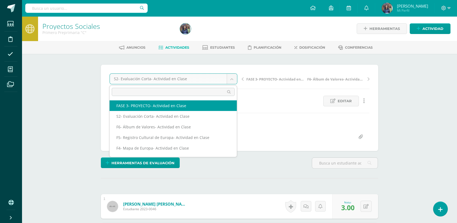
select select "/dashboard/teacher/grade-activity/43231/"
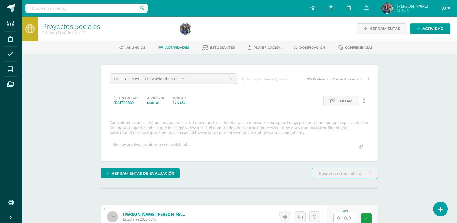
click at [345, 219] on input "text" at bounding box center [344, 218] width 21 height 11
type input "7"
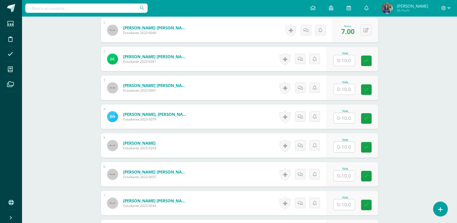
scroll to position [190, 0]
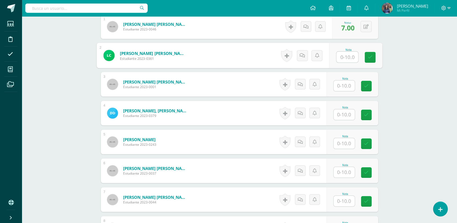
click at [345, 54] on input "text" at bounding box center [347, 57] width 22 height 11
type input "10"
click at [365, 57] on link at bounding box center [370, 57] width 11 height 11
click at [351, 87] on input "text" at bounding box center [344, 85] width 21 height 11
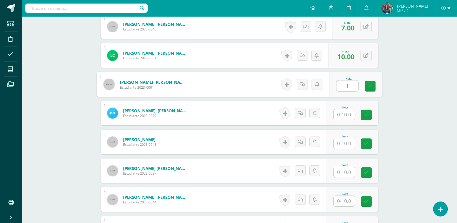
type input "10"
click at [366, 88] on link at bounding box center [370, 86] width 11 height 11
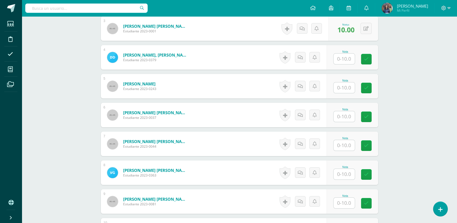
scroll to position [259, 0]
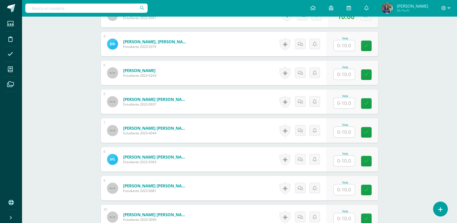
click at [337, 46] on input "text" at bounding box center [344, 45] width 21 height 11
type input "10"
click at [369, 50] on link at bounding box center [370, 46] width 11 height 11
click at [345, 74] on input "text" at bounding box center [347, 74] width 22 height 11
type input "10"
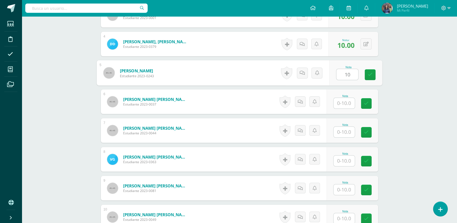
click at [391, 77] on div "Proyectos Sociales Primero Preprimaria "C" Herramientas Detalle de asistencias …" at bounding box center [239, 154] width 435 height 794
click at [353, 101] on input "text" at bounding box center [344, 103] width 21 height 11
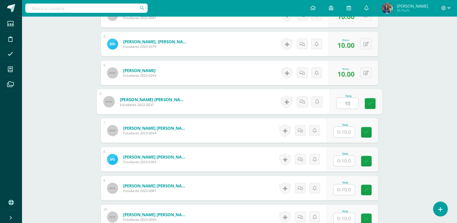
type input "10"
click at [402, 106] on div "Proyectos Sociales Primero Preprimaria "C" Herramientas Detalle de asistencias …" at bounding box center [239, 154] width 435 height 794
click at [348, 130] on input "text" at bounding box center [344, 132] width 21 height 11
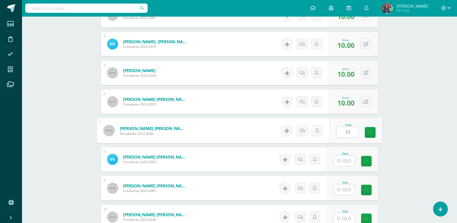
type input "10"
click at [367, 123] on div "Nota 10" at bounding box center [355, 130] width 53 height 25
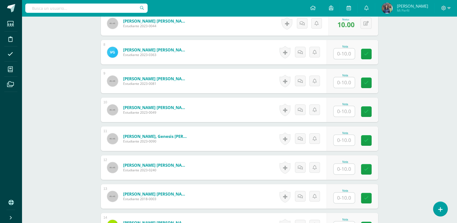
scroll to position [376, 0]
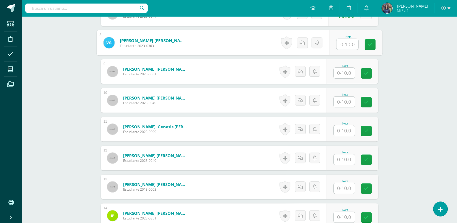
click at [336, 41] on input "text" at bounding box center [347, 44] width 22 height 11
type input "10"
click at [436, 82] on div "Proyectos Sociales Primero Preprimaria "C" Herramientas Detalle de asistencias …" at bounding box center [239, 38] width 435 height 794
click at [348, 74] on input "text" at bounding box center [344, 73] width 21 height 11
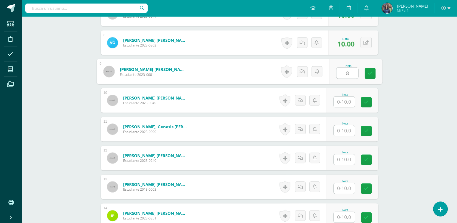
type input "8"
click at [412, 81] on div "Proyectos Sociales Primero Preprimaria "C" Herramientas Detalle de asistencias …" at bounding box center [239, 38] width 435 height 794
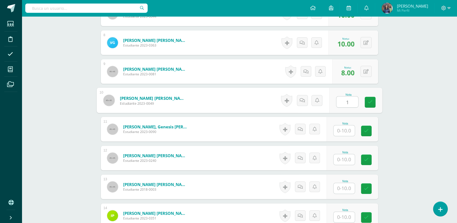
click at [342, 103] on input "1" at bounding box center [347, 102] width 22 height 11
type input "10"
click at [348, 132] on input "text" at bounding box center [344, 130] width 21 height 11
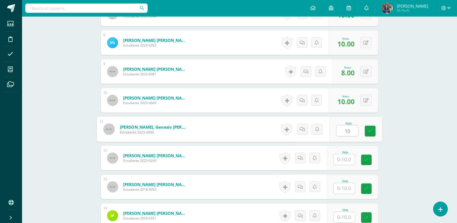
type input "10"
click at [413, 137] on div "Proyectos Sociales Primero Preprimaria "C" Herramientas Detalle de asistencias …" at bounding box center [239, 38] width 435 height 794
click at [343, 158] on input "text" at bounding box center [344, 159] width 21 height 11
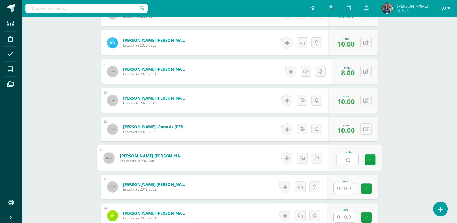
type input "10"
click at [425, 153] on div "Proyectos Sociales Primero Preprimaria "C" Herramientas Detalle de asistencias …" at bounding box center [239, 38] width 435 height 794
click at [338, 188] on input "text" at bounding box center [344, 188] width 21 height 11
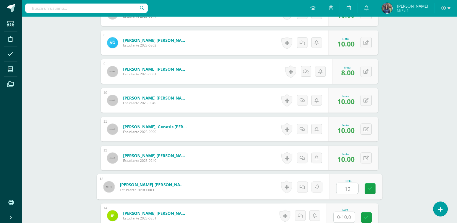
type input "10"
click at [441, 154] on div "Proyectos Sociales Primero Preprimaria "C" Herramientas Detalle de asistencias …" at bounding box center [239, 38] width 435 height 794
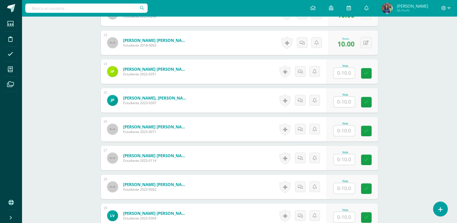
scroll to position [522, 0]
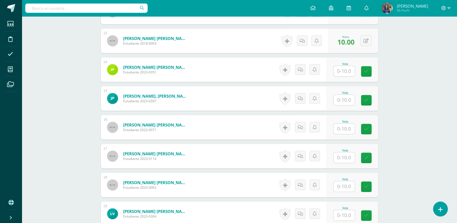
click at [345, 69] on input "text" at bounding box center [344, 71] width 21 height 11
type input "10"
click at [343, 98] on input "text" at bounding box center [347, 100] width 22 height 11
type input "9"
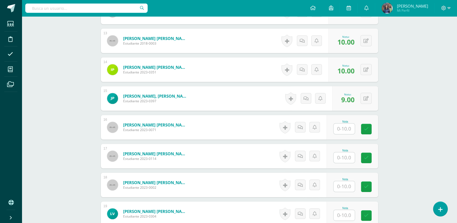
click at [346, 129] on input "text" at bounding box center [344, 128] width 21 height 11
type input "10"
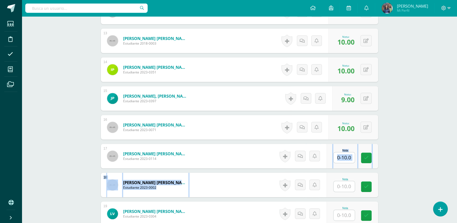
drag, startPoint x: 456, startPoint y: 167, endPoint x: 463, endPoint y: 188, distance: 22.2
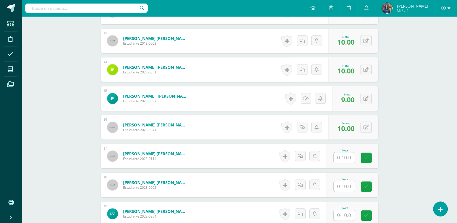
drag, startPoint x: 463, startPoint y: 188, endPoint x: 429, endPoint y: 182, distance: 34.3
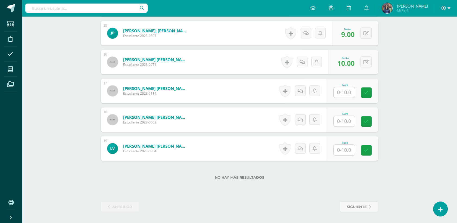
click at [335, 115] on div "Nota" at bounding box center [353, 119] width 52 height 24
type input "10"
click at [351, 148] on input "text" at bounding box center [347, 150] width 22 height 11
type input "10"
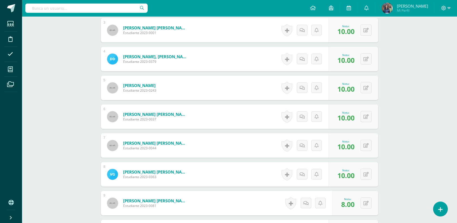
scroll to position [0, 0]
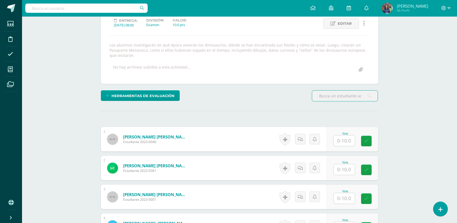
scroll to position [100, 0]
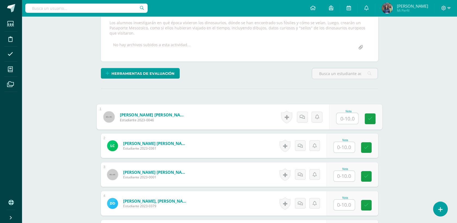
click at [338, 121] on input "text" at bounding box center [347, 118] width 22 height 11
type input "7"
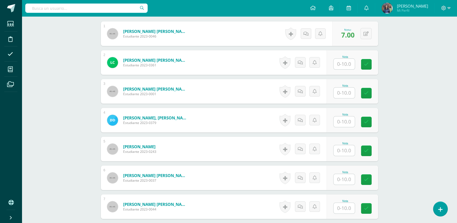
scroll to position [184, 0]
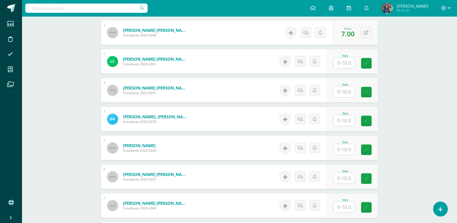
click at [347, 64] on input "text" at bounding box center [344, 63] width 21 height 11
type input "10"
click at [369, 66] on link at bounding box center [370, 63] width 11 height 11
click at [339, 92] on input "text" at bounding box center [344, 91] width 21 height 11
type input "10"
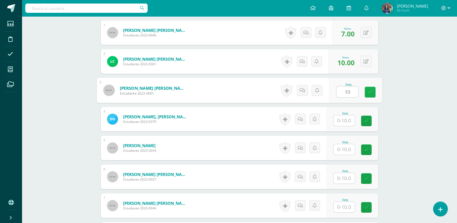
click at [373, 97] on link at bounding box center [370, 92] width 11 height 11
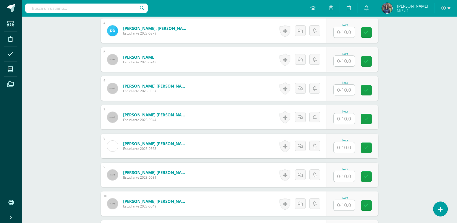
scroll to position [274, 0]
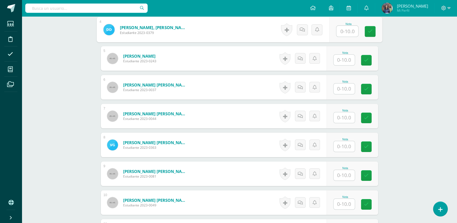
click at [348, 36] on input "text" at bounding box center [347, 31] width 22 height 11
type input "10"
click at [374, 33] on link at bounding box center [370, 31] width 11 height 11
click at [354, 57] on input "text" at bounding box center [344, 60] width 21 height 11
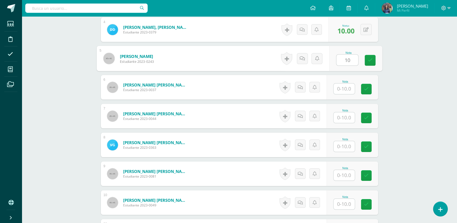
type input "10"
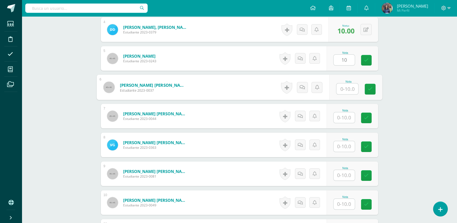
click at [348, 88] on input "text" at bounding box center [347, 88] width 22 height 11
click at [350, 88] on input "9" at bounding box center [347, 88] width 22 height 11
type input "9"
click at [396, 92] on div "Proyectos Sociales Primero Preprimaria "C" Herramientas Detalle de asistencias …" at bounding box center [239, 140] width 435 height 794
click at [344, 119] on input "text" at bounding box center [344, 117] width 21 height 11
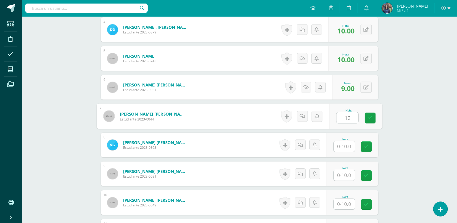
type input "10"
click at [422, 100] on div "Proyectos Sociales Primero Preprimaria "C" Herramientas Detalle de asistencias …" at bounding box center [239, 140] width 435 height 794
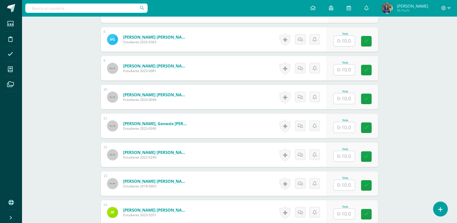
scroll to position [377, 0]
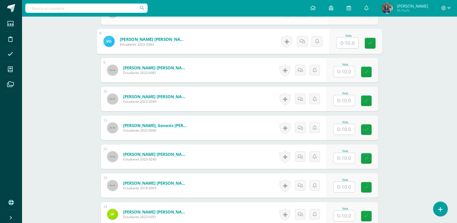
click at [344, 43] on input "text" at bounding box center [347, 43] width 22 height 11
type input "10"
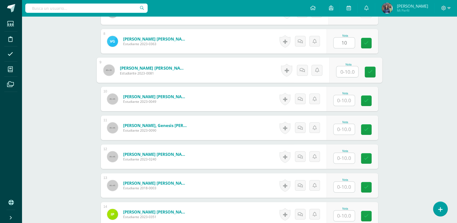
click at [346, 71] on input "text" at bounding box center [347, 71] width 22 height 11
type input "8"
click at [344, 99] on input "text" at bounding box center [344, 100] width 21 height 11
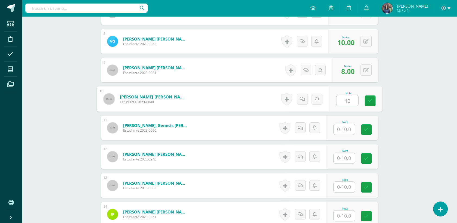
type input "10"
click at [342, 131] on input "text" at bounding box center [347, 129] width 22 height 11
type input "10"
click at [411, 168] on div "Proyectos Sociales Primero Preprimaria "C" Herramientas Detalle de asistencias …" at bounding box center [239, 36] width 435 height 794
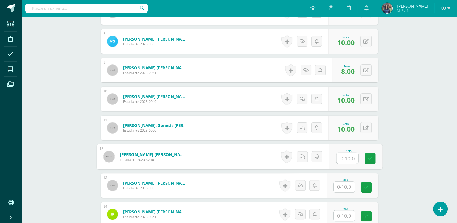
click at [344, 162] on input "text" at bounding box center [347, 158] width 22 height 11
type input "10"
click at [433, 159] on div "Proyectos Sociales Primero Preprimaria "C" Herramientas Detalle de asistencias …" at bounding box center [239, 36] width 435 height 794
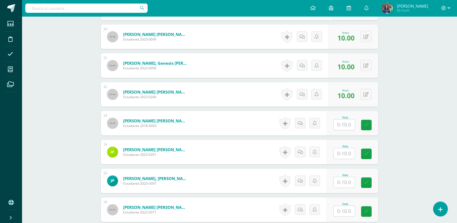
scroll to position [446, 0]
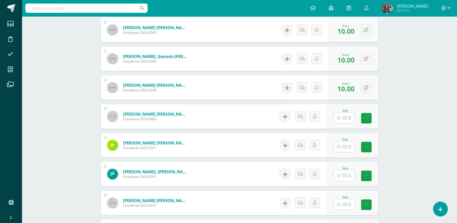
click at [339, 120] on input "text" at bounding box center [344, 118] width 21 height 11
type input "10"
click at [351, 150] on input "text" at bounding box center [344, 146] width 21 height 11
type input "10"
click at [340, 177] on input "text" at bounding box center [344, 175] width 21 height 11
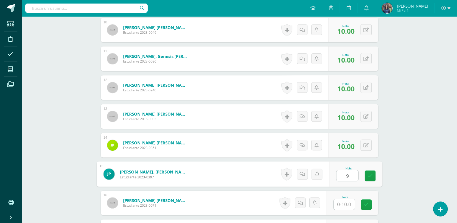
type input "9"
click at [350, 207] on input "text" at bounding box center [344, 204] width 21 height 11
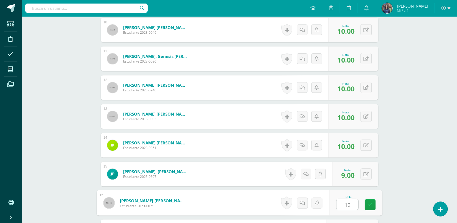
type input "10"
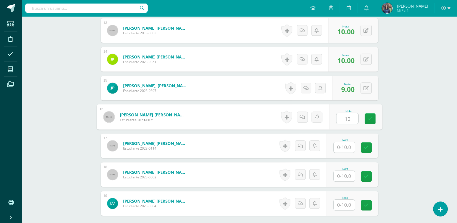
scroll to position [588, 0]
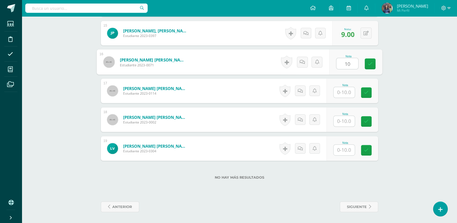
click at [346, 88] on input "text" at bounding box center [344, 92] width 21 height 11
type input "6"
click at [351, 122] on input "text" at bounding box center [344, 121] width 21 height 11
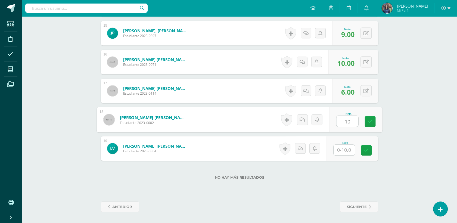
type input "10"
click at [348, 151] on input "text" at bounding box center [344, 150] width 21 height 11
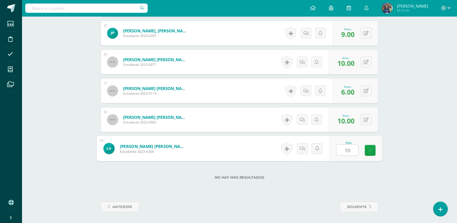
type input "10"
click at [372, 167] on div "No hay más resultados" at bounding box center [239, 173] width 277 height 25
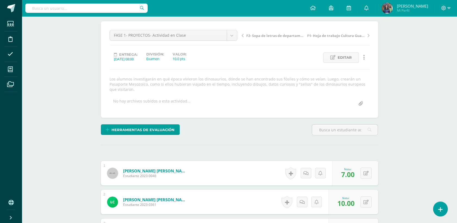
scroll to position [0, 0]
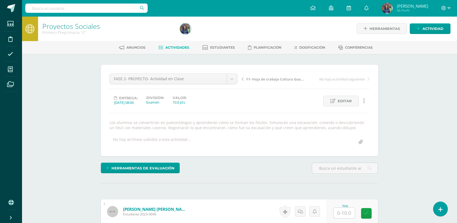
click at [339, 219] on div "Nota" at bounding box center [353, 211] width 52 height 24
click at [343, 212] on input "text" at bounding box center [347, 213] width 22 height 11
type input "6"
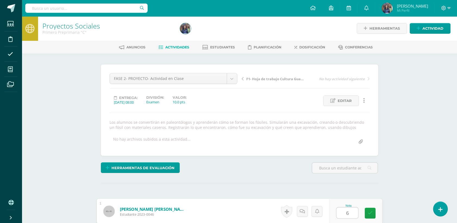
click at [376, 94] on div "FASE 2- PROYECTO- Actividad en Clase FASE 3- PROYECTO- Actividad en Clase S2- E…" at bounding box center [239, 109] width 277 height 91
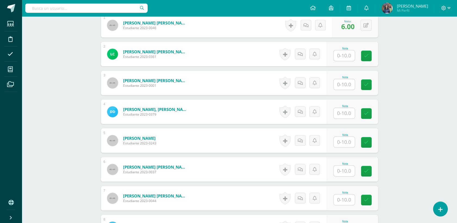
scroll to position [185, 0]
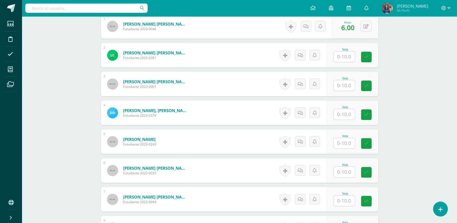
click at [338, 57] on input "text" at bounding box center [344, 56] width 21 height 11
type input "10"
click at [372, 60] on link at bounding box center [370, 57] width 11 height 11
click at [347, 86] on input "text" at bounding box center [344, 85] width 21 height 11
type input "10"
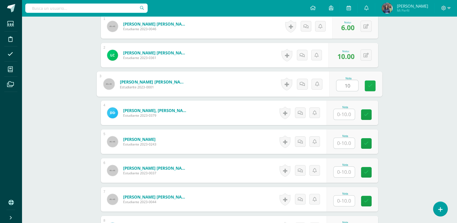
click at [372, 85] on icon at bounding box center [370, 85] width 5 height 5
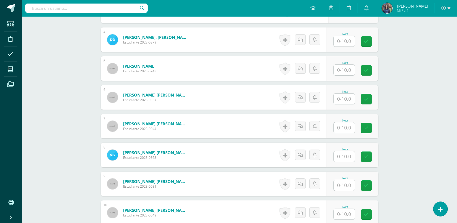
scroll to position [258, 0]
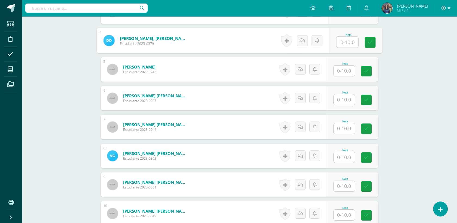
click at [340, 41] on input "text" at bounding box center [347, 42] width 22 height 11
type input "8"
click at [376, 44] on div "Nota 8" at bounding box center [353, 40] width 52 height 24
click at [341, 70] on input "text" at bounding box center [344, 71] width 21 height 11
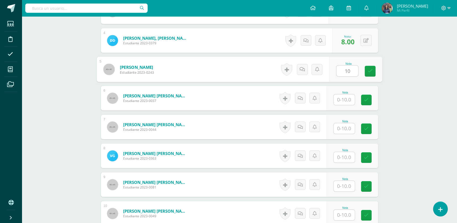
type input "10"
click at [347, 95] on input "text" at bounding box center [344, 99] width 21 height 11
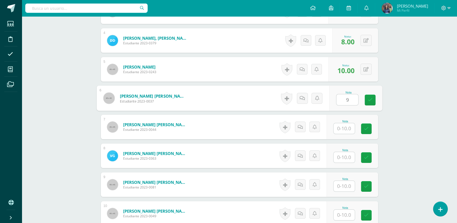
type input "9"
click at [423, 111] on div "Proyectos Sociales Primero Preprimaria "C" Herramientas Detalle de asistencias …" at bounding box center [239, 153] width 435 height 789
click at [354, 128] on input "text" at bounding box center [344, 128] width 21 height 11
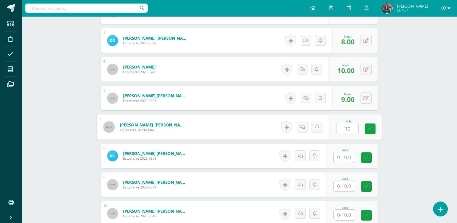
type input "10"
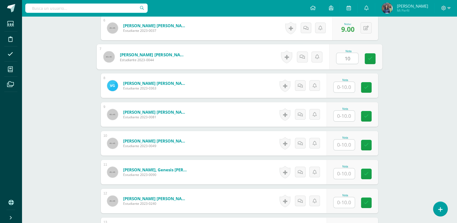
scroll to position [346, 0]
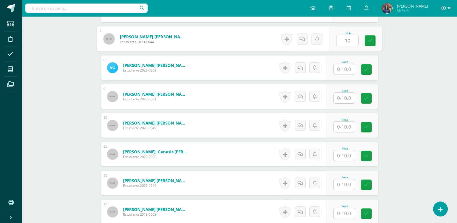
click at [437, 109] on div "Proyectos Sociales Primero Preprimaria "C" Herramientas Detalle de asistencias …" at bounding box center [239, 65] width 435 height 789
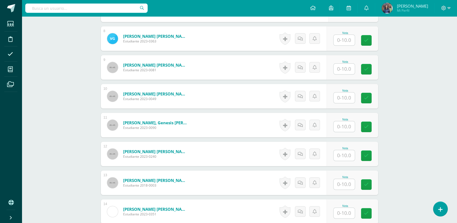
scroll to position [377, 0]
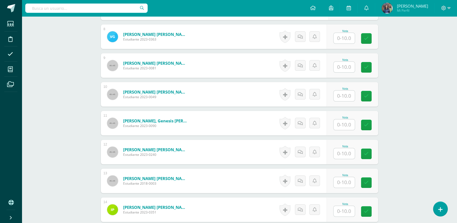
click at [337, 35] on input "text" at bounding box center [344, 38] width 21 height 11
type input "10"
click at [372, 39] on icon at bounding box center [370, 38] width 5 height 5
click at [353, 65] on input "text" at bounding box center [344, 67] width 21 height 11
type input "8"
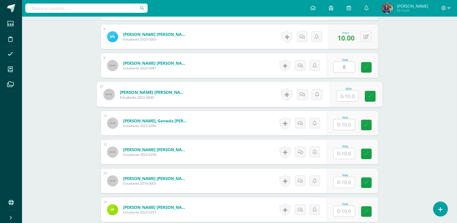
click at [347, 98] on input "text" at bounding box center [347, 96] width 22 height 11
type input "10"
click at [344, 127] on input "text" at bounding box center [344, 124] width 21 height 11
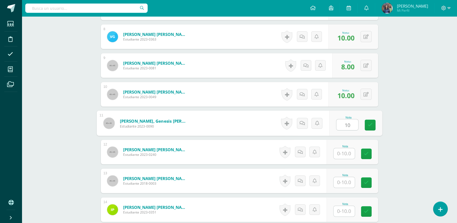
type input "10"
click at [342, 153] on input "text" at bounding box center [344, 153] width 21 height 11
type input "8"
click at [396, 166] on div "Proyectos Sociales Primero Preprimaria "C" Herramientas Detalle de asistencias …" at bounding box center [239, 34] width 435 height 789
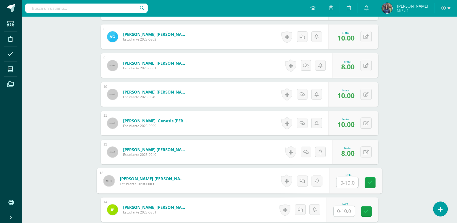
click at [348, 182] on input "text" at bounding box center [347, 182] width 22 height 11
type input "8"
click at [343, 206] on input "text" at bounding box center [344, 211] width 21 height 11
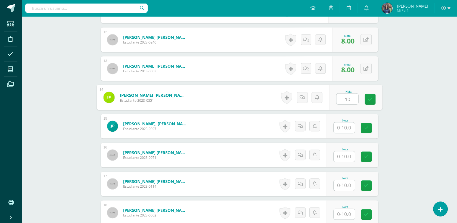
scroll to position [492, 0]
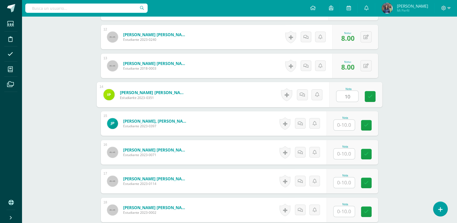
type input "10"
click at [344, 123] on input "text" at bounding box center [344, 125] width 21 height 11
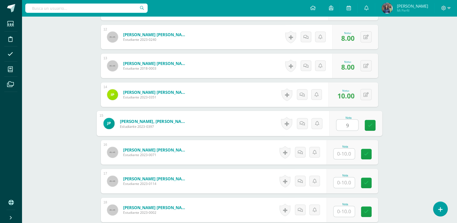
type input "9"
click at [348, 154] on input "text" at bounding box center [344, 153] width 21 height 11
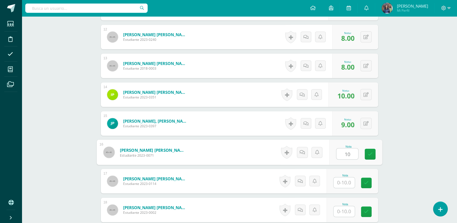
type input "10"
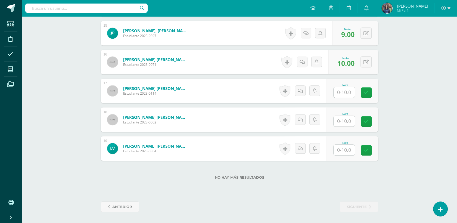
click at [350, 93] on input "text" at bounding box center [344, 92] width 21 height 11
type input "6"
click at [344, 121] on input "text" at bounding box center [347, 121] width 22 height 11
type input "10"
click at [348, 147] on input "text" at bounding box center [344, 150] width 21 height 11
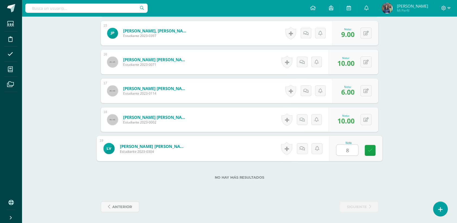
type input "8"
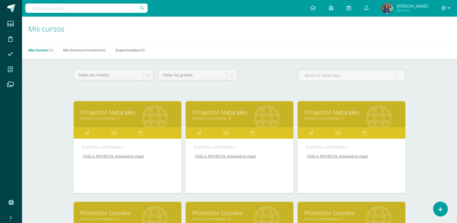
click at [456, 93] on div "Mis cursos Mis Cursos (12) Mis Extracurriculares (0) Supervisados (24) Todos lo…" at bounding box center [239, 226] width 435 height 421
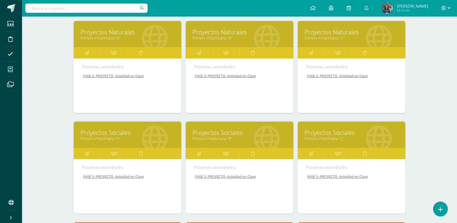
scroll to position [81, 0]
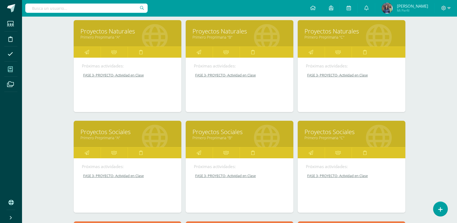
click at [355, 131] on link "Proyectos Sociales" at bounding box center [352, 132] width 94 height 8
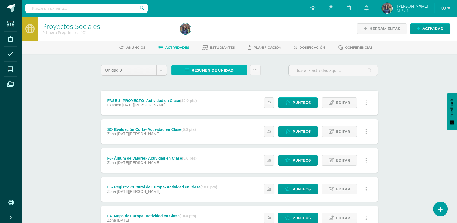
click at [209, 72] on span "Resumen de unidad" at bounding box center [213, 70] width 42 height 10
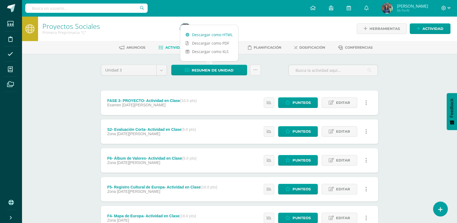
click at [203, 32] on link "Descargar como HTML" at bounding box center [209, 34] width 58 height 8
click at [39, 81] on div "Proyectos Sociales Primero Preprimaria "C" Herramientas Detalle de asistencias …" at bounding box center [239, 212] width 435 height 392
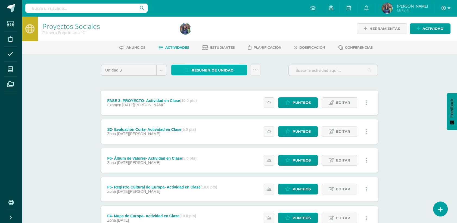
click at [224, 73] on span "Resumen de unidad" at bounding box center [213, 70] width 42 height 10
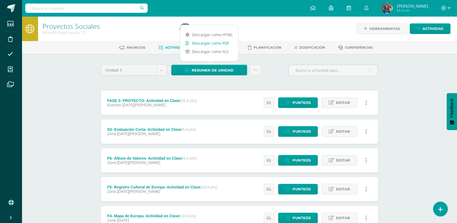
click at [227, 45] on link "Descargar como PDF" at bounding box center [209, 43] width 58 height 8
click at [60, 69] on div "Proyectos Sociales Primero Preprimaria "C" Herramientas Detalle de asistencias …" at bounding box center [239, 212] width 435 height 392
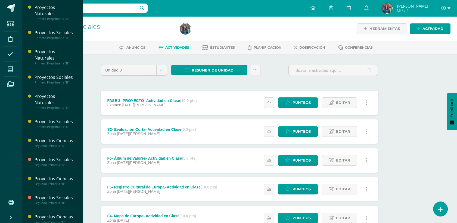
click at [10, 66] on span at bounding box center [10, 69] width 12 height 12
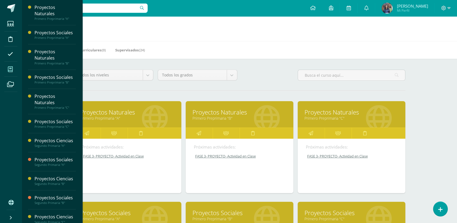
click at [331, 116] on link "Primero Preprimaria "C"" at bounding box center [352, 118] width 94 height 5
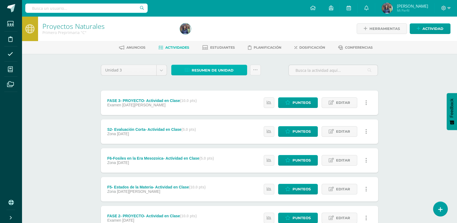
click at [231, 73] on span "Resumen de unidad" at bounding box center [213, 70] width 42 height 10
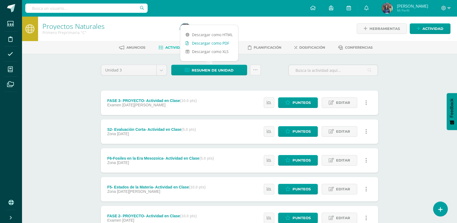
click at [217, 44] on link "Descargar como PDF" at bounding box center [209, 43] width 58 height 8
